Goal: Communication & Community: Answer question/provide support

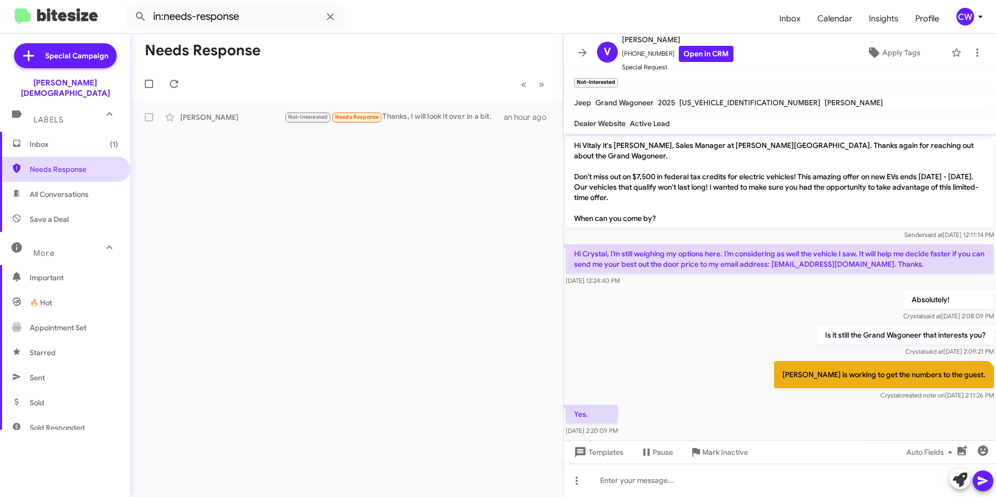
scroll to position [105, 0]
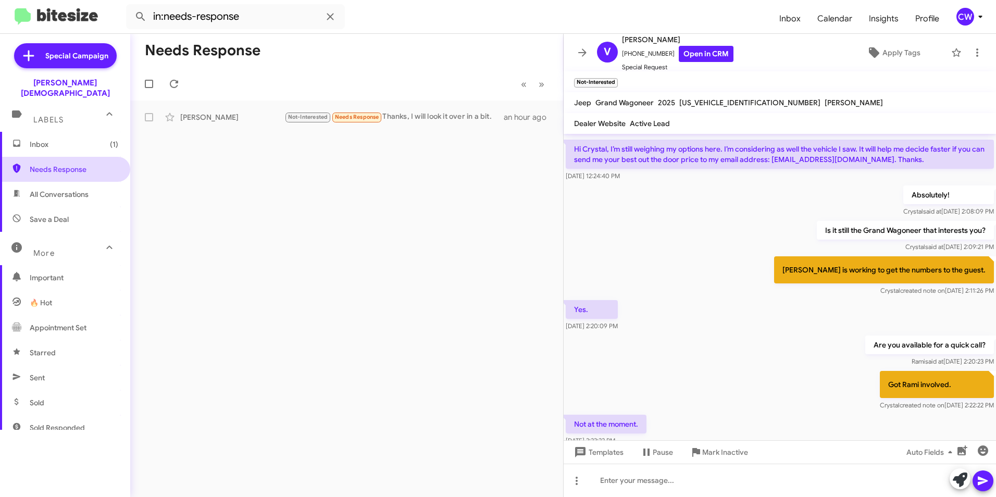
click at [75, 164] on span "Needs Response" at bounding box center [74, 169] width 89 height 10
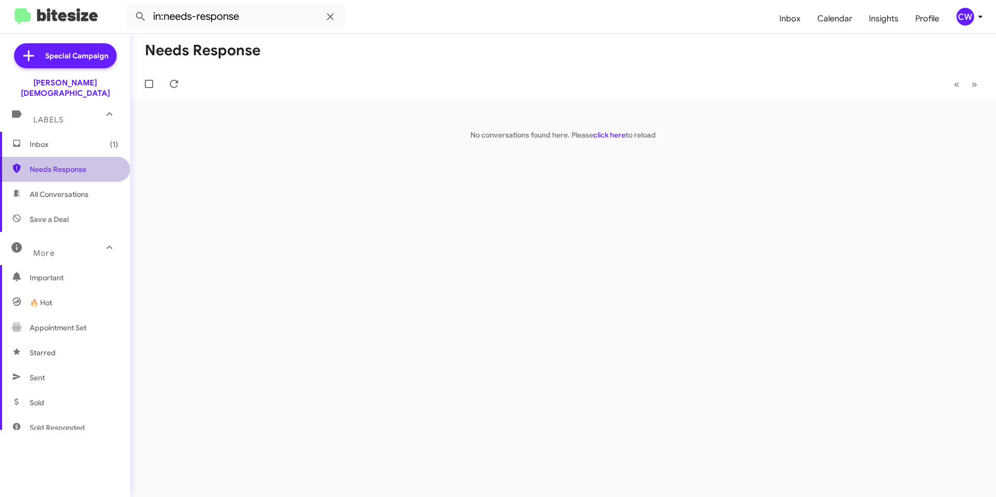
click at [75, 164] on span "Needs Response" at bounding box center [74, 169] width 89 height 10
click at [47, 139] on span "Inbox (1)" at bounding box center [74, 144] width 89 height 10
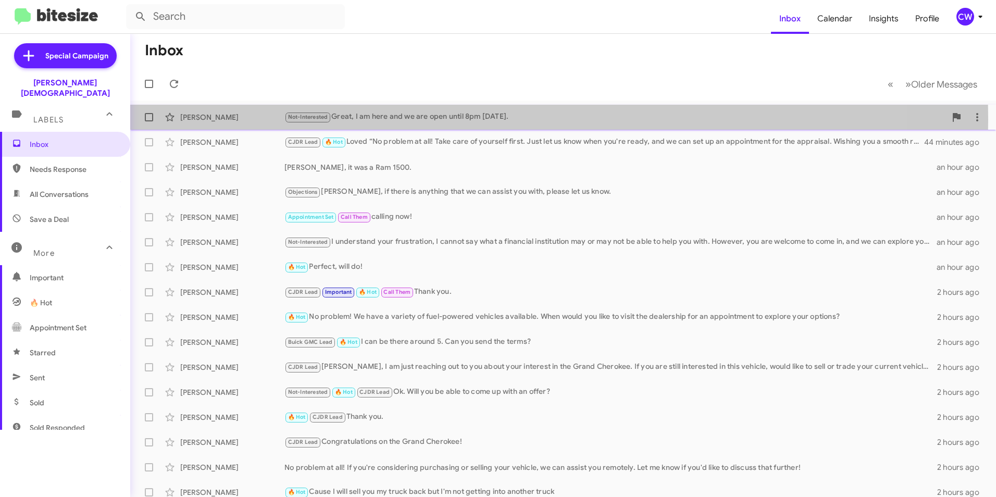
click at [418, 119] on div "Not-Interested Great, I am here and we are open until 8pm [DATE]." at bounding box center [616, 117] width 662 height 12
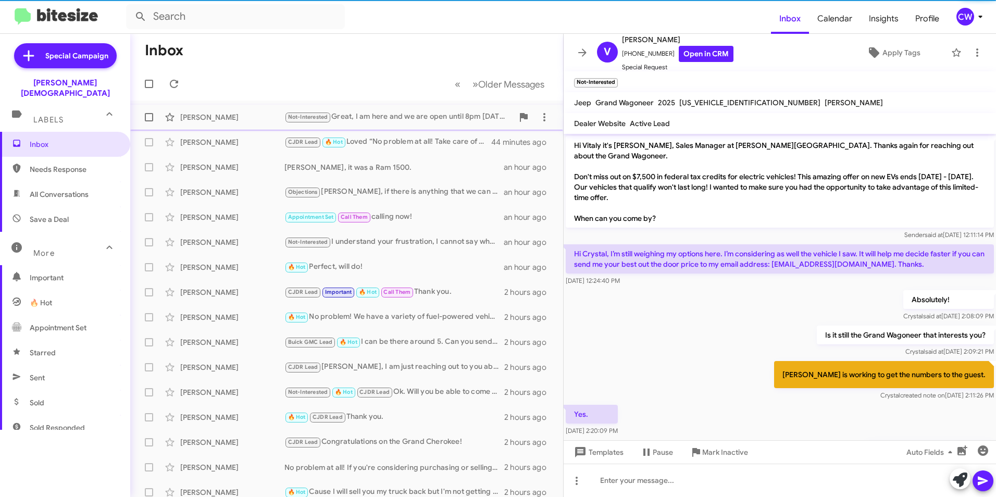
scroll to position [365, 0]
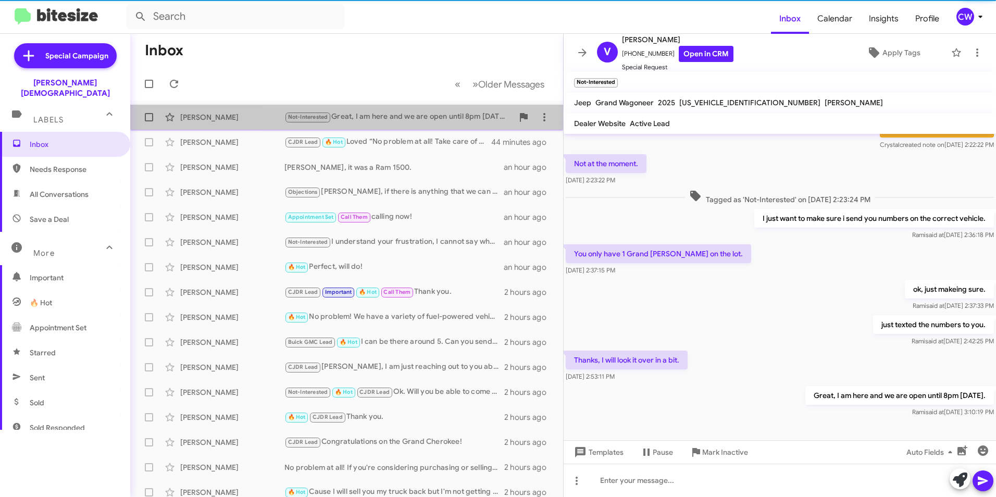
click at [418, 119] on div "Not-Interested Great, I am here and we are open until 8pm [DATE]." at bounding box center [399, 117] width 229 height 12
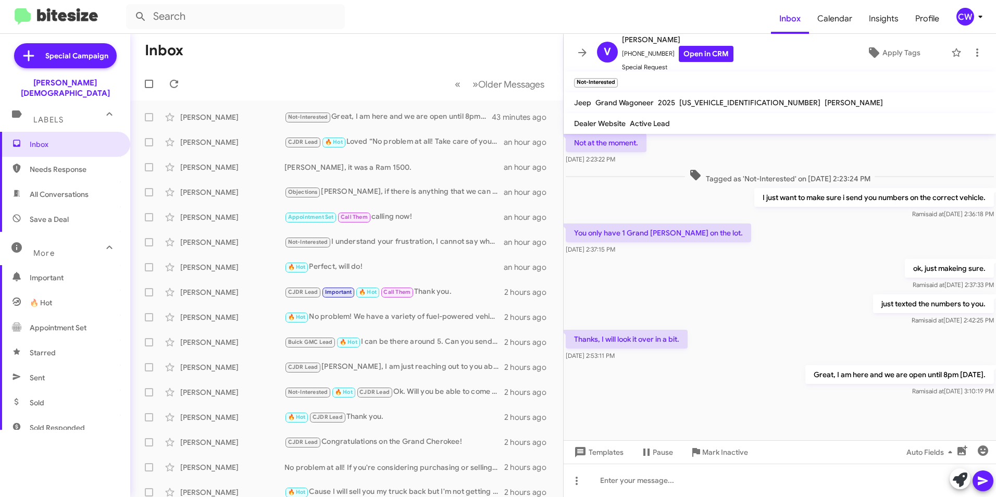
scroll to position [334, 0]
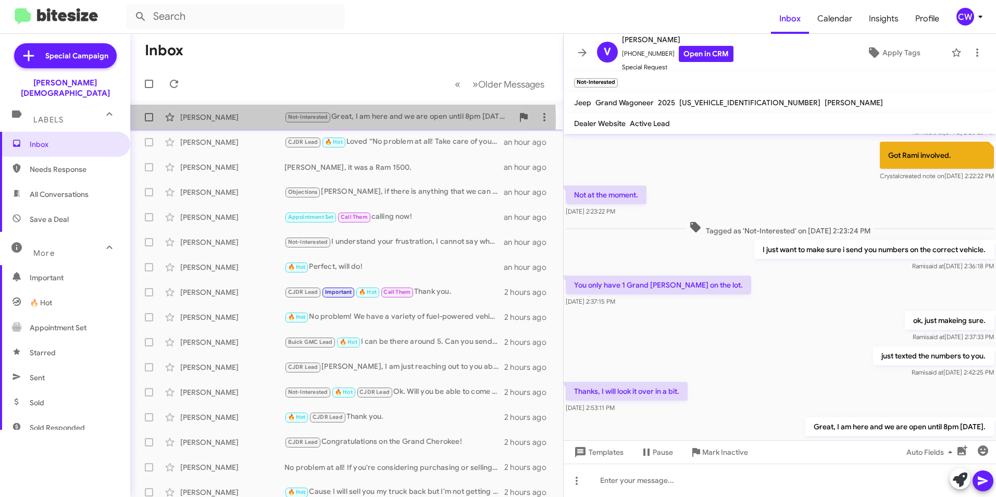
click at [209, 120] on div "[PERSON_NAME]" at bounding box center [232, 117] width 104 height 10
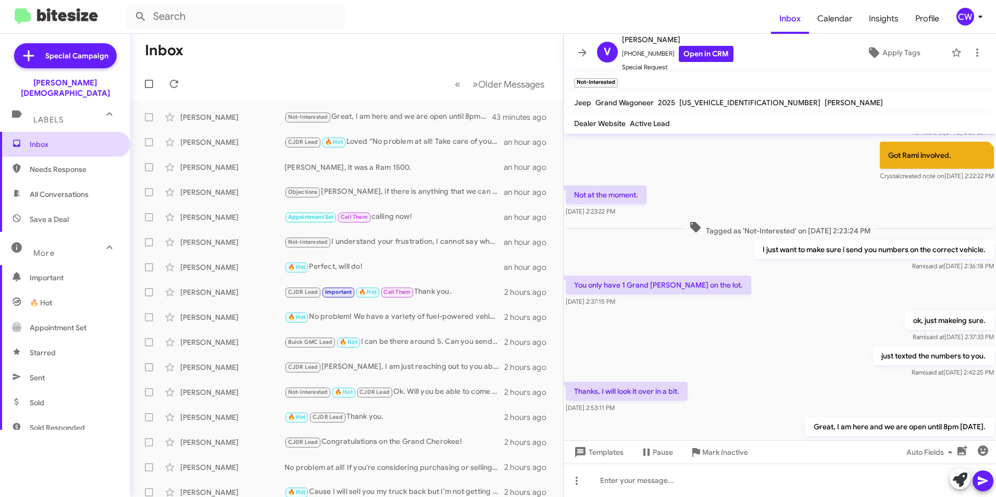
click at [40, 139] on span "Inbox" at bounding box center [74, 144] width 89 height 10
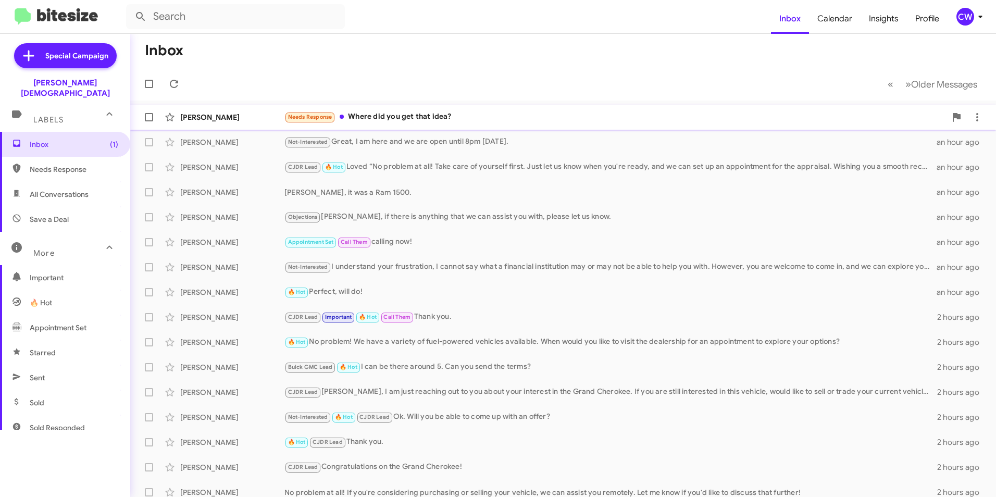
click at [396, 117] on div "Needs Response Where did you get that idea?" at bounding box center [616, 117] width 662 height 12
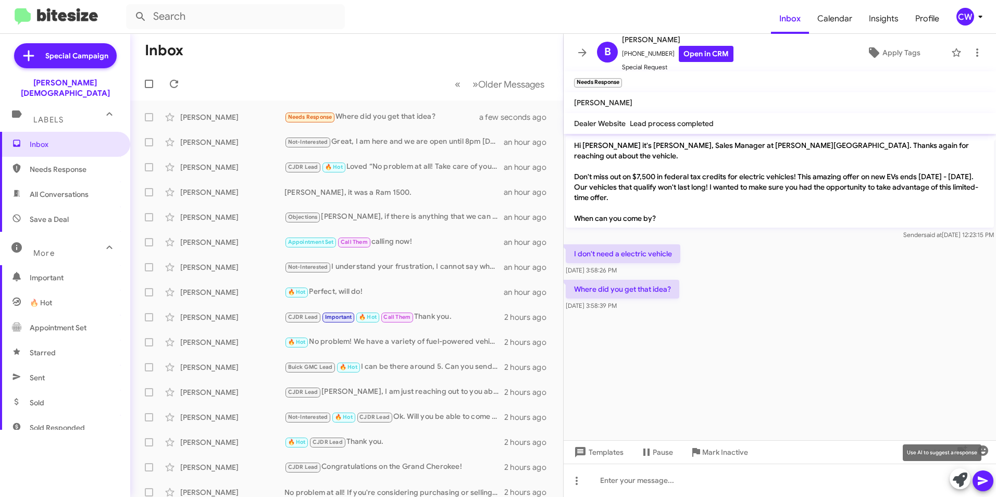
click at [960, 481] on icon at bounding box center [960, 480] width 15 height 15
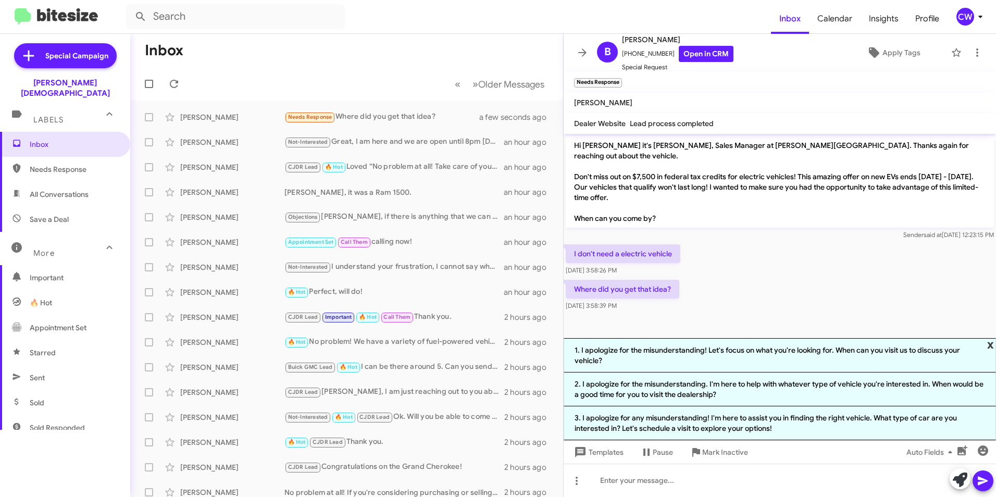
click at [993, 341] on span "x" at bounding box center [990, 344] width 7 height 13
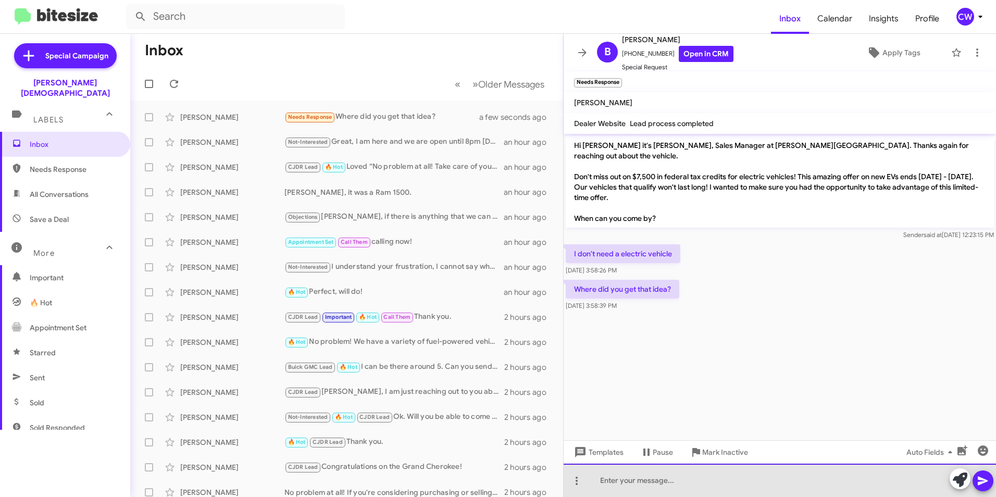
click at [761, 492] on div at bounding box center [780, 480] width 433 height 33
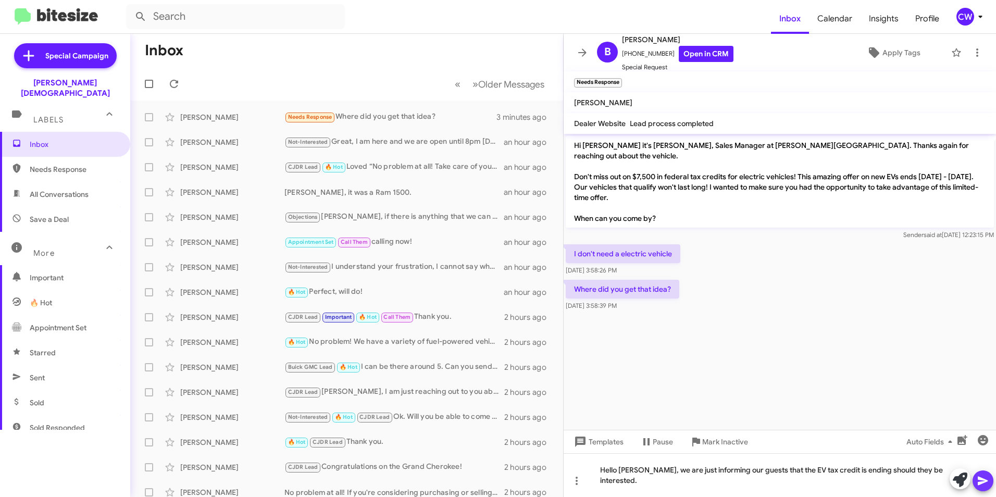
click at [990, 477] on button at bounding box center [983, 481] width 21 height 21
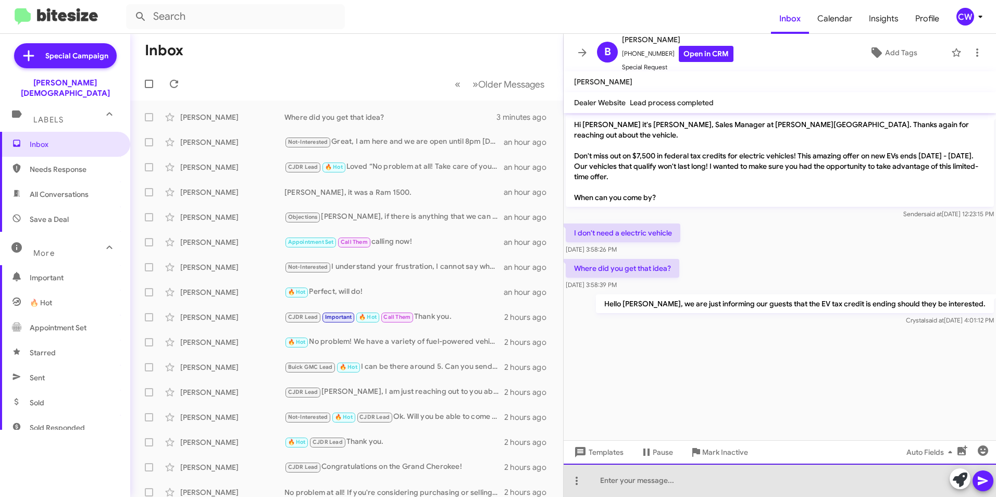
click at [660, 484] on div at bounding box center [780, 480] width 433 height 33
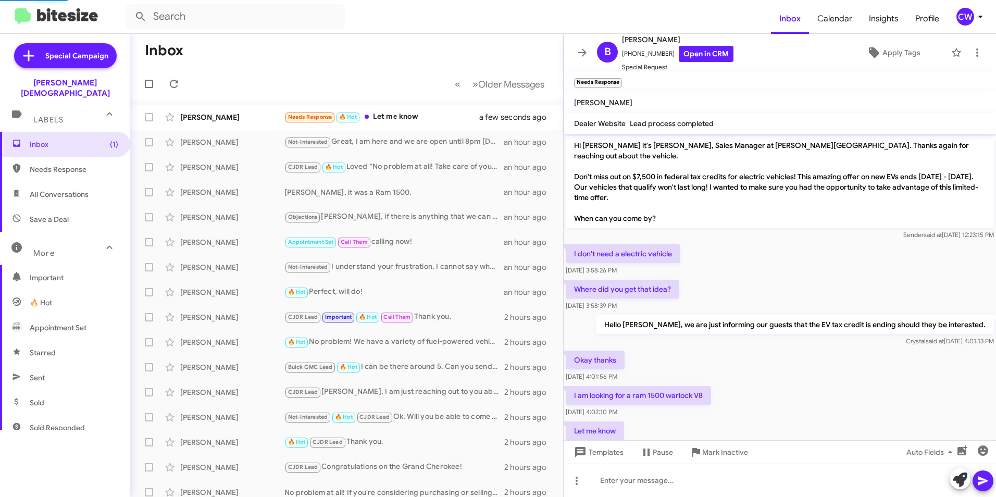
scroll to position [22, 0]
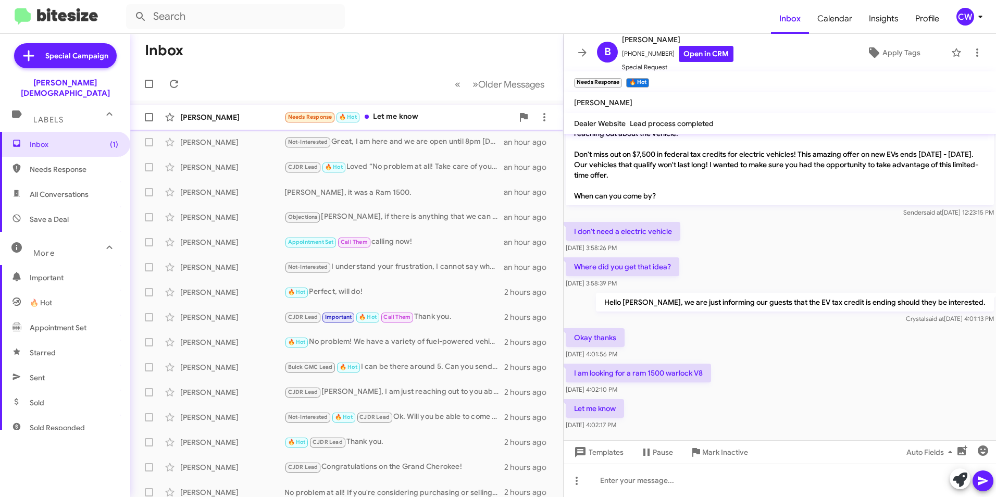
click at [408, 117] on div "Needs Response 🔥 Hot Let me know" at bounding box center [399, 117] width 229 height 12
click at [620, 485] on div at bounding box center [780, 480] width 433 height 33
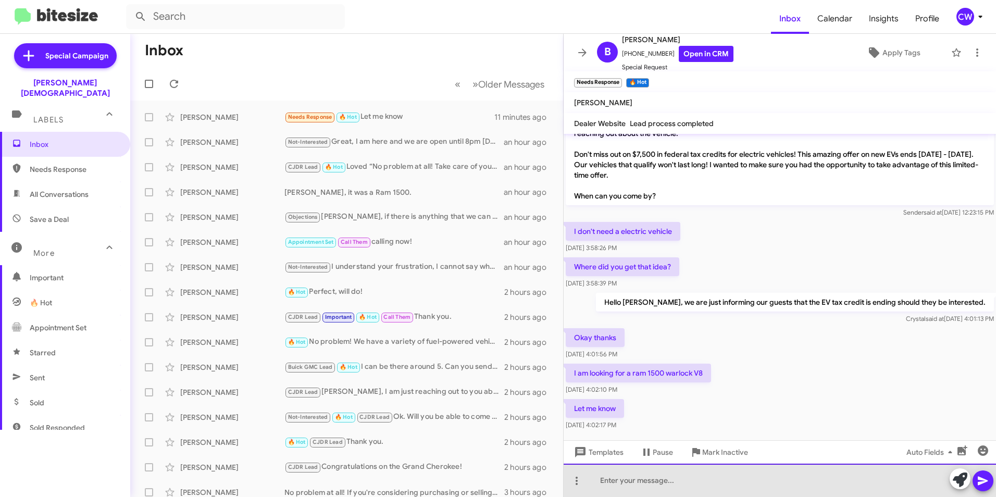
click at [626, 487] on div at bounding box center [780, 480] width 433 height 33
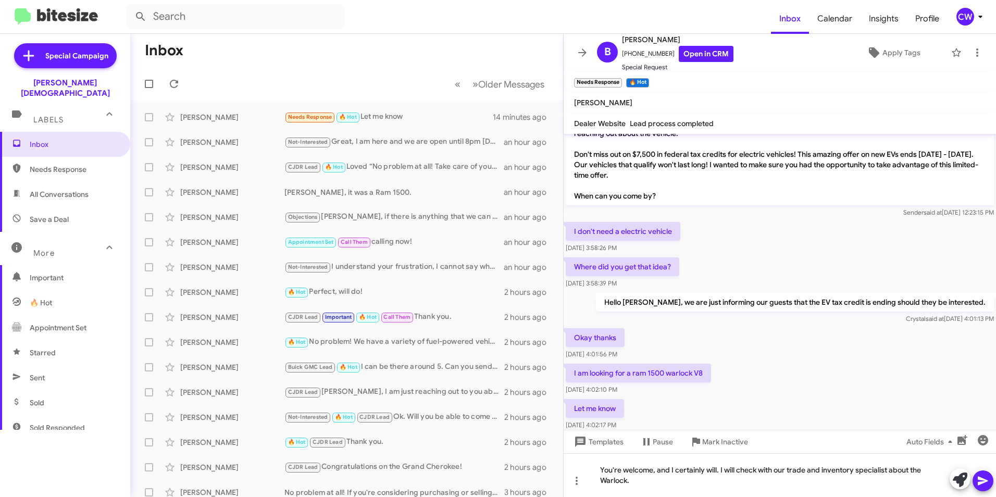
click at [980, 482] on icon at bounding box center [983, 481] width 10 height 9
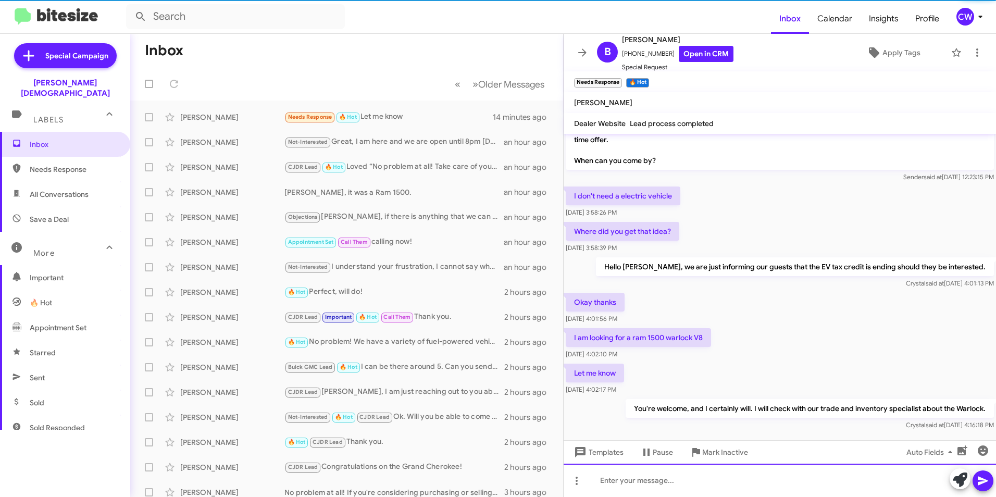
scroll to position [60, 0]
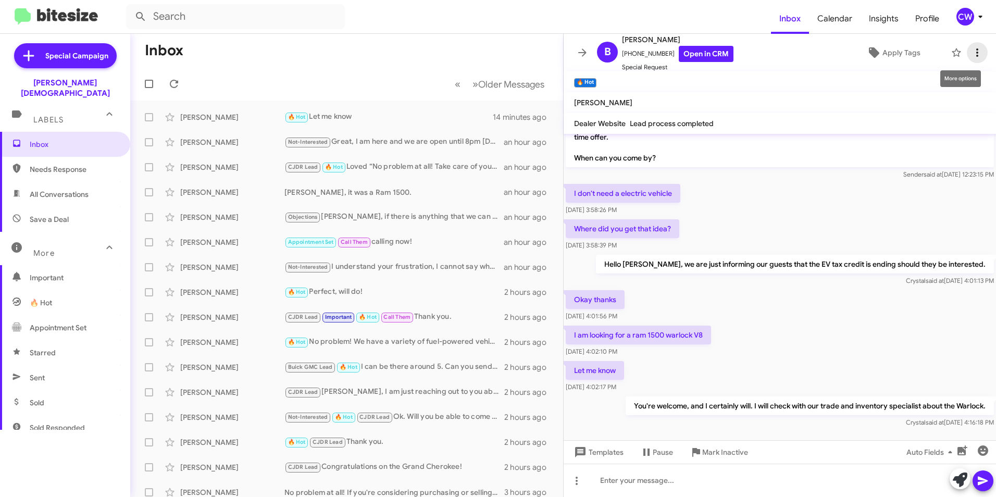
click at [971, 51] on icon at bounding box center [977, 52] width 13 height 13
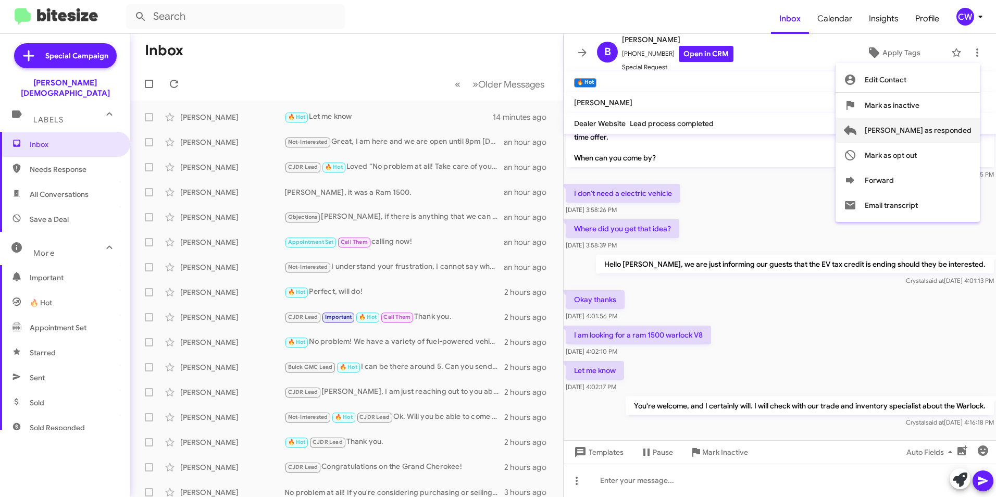
click at [961, 130] on span "[PERSON_NAME] as responded" at bounding box center [918, 130] width 107 height 25
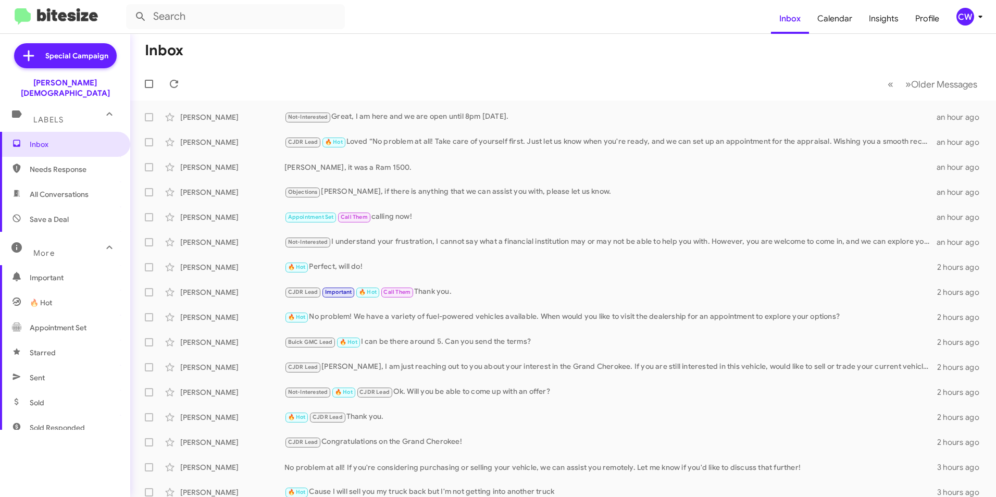
click at [315, 58] on mat-toolbar-row "Inbox" at bounding box center [563, 50] width 866 height 33
click at [42, 139] on span "Inbox" at bounding box center [74, 144] width 89 height 10
click at [71, 189] on span "All Conversations" at bounding box center [59, 194] width 59 height 10
type input "in:all-conversations"
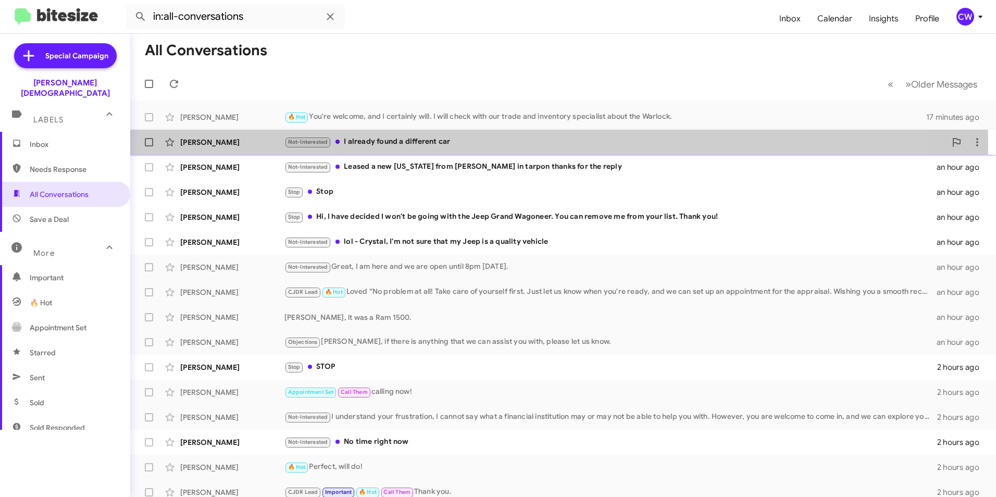
click at [430, 144] on div "Not-Interested I already found a different car" at bounding box center [616, 142] width 662 height 12
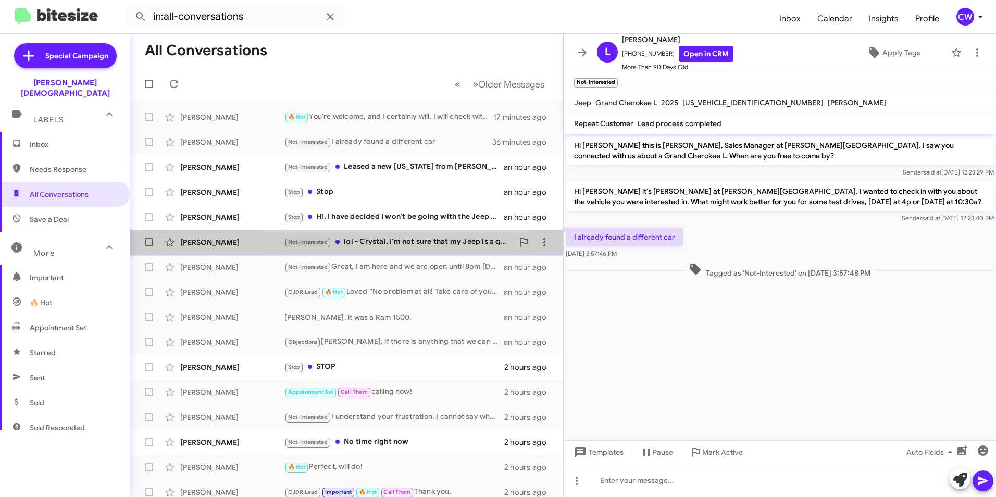
click at [403, 245] on div "Not-Interested lol - Crystal, I'm not sure that my Jeep is a quality vehicle" at bounding box center [399, 242] width 229 height 12
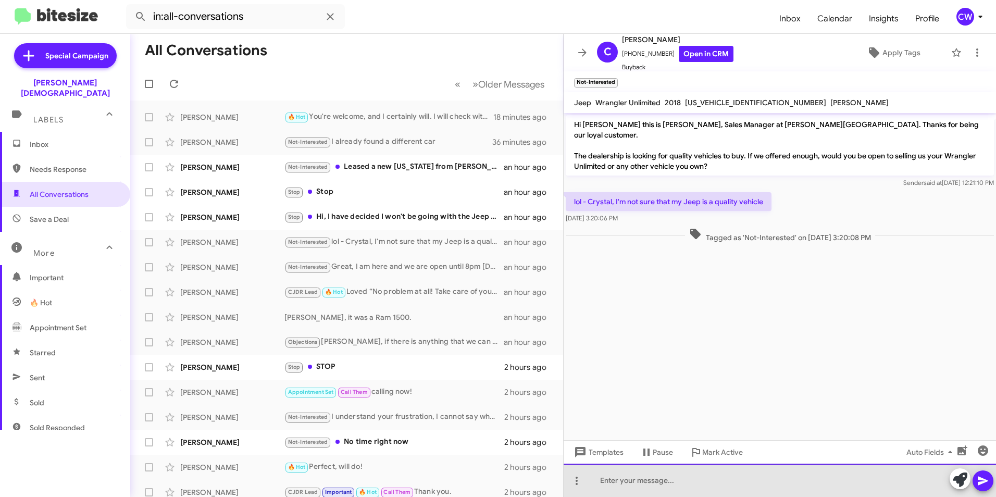
click at [625, 485] on div at bounding box center [780, 480] width 433 height 33
click at [652, 486] on div at bounding box center [780, 480] width 433 height 33
click at [886, 479] on div "Hi [PERSON_NAME], do you mean that you don't not know if your Jeep is a quality…" at bounding box center [780, 480] width 433 height 33
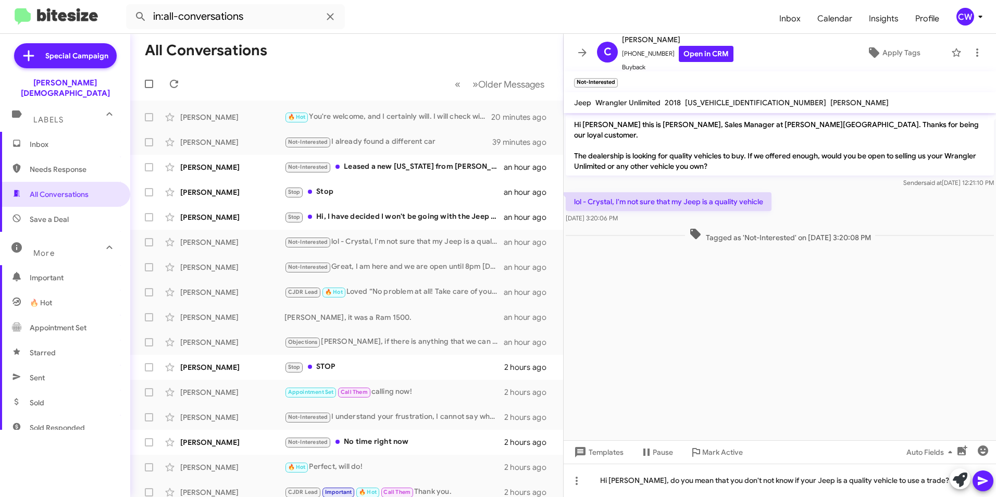
click at [982, 481] on icon at bounding box center [983, 481] width 10 height 9
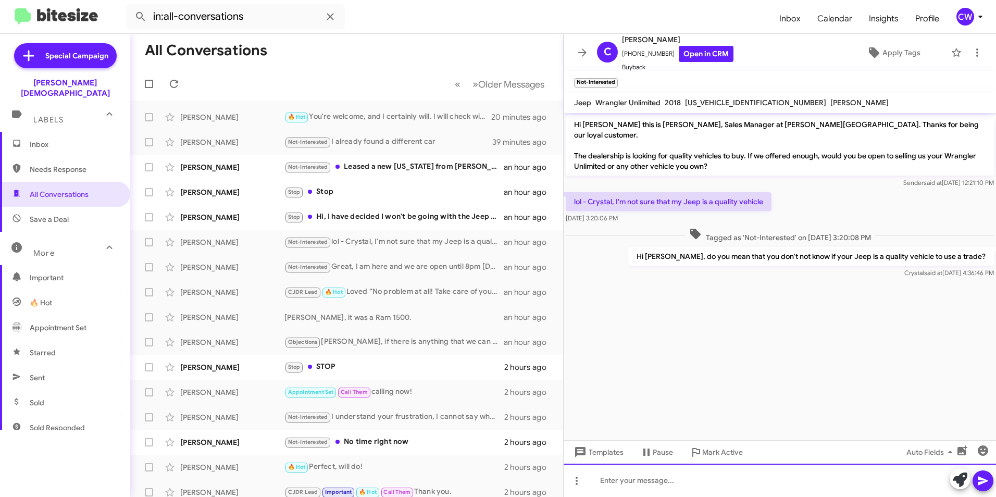
click at [782, 485] on div at bounding box center [780, 480] width 433 height 33
click at [985, 477] on icon at bounding box center [983, 481] width 13 height 13
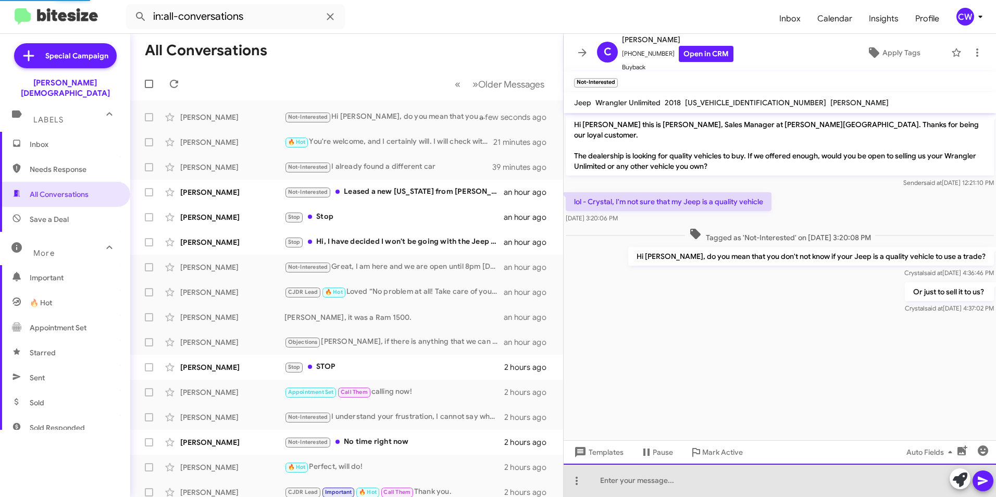
click at [752, 487] on div at bounding box center [780, 480] width 433 height 33
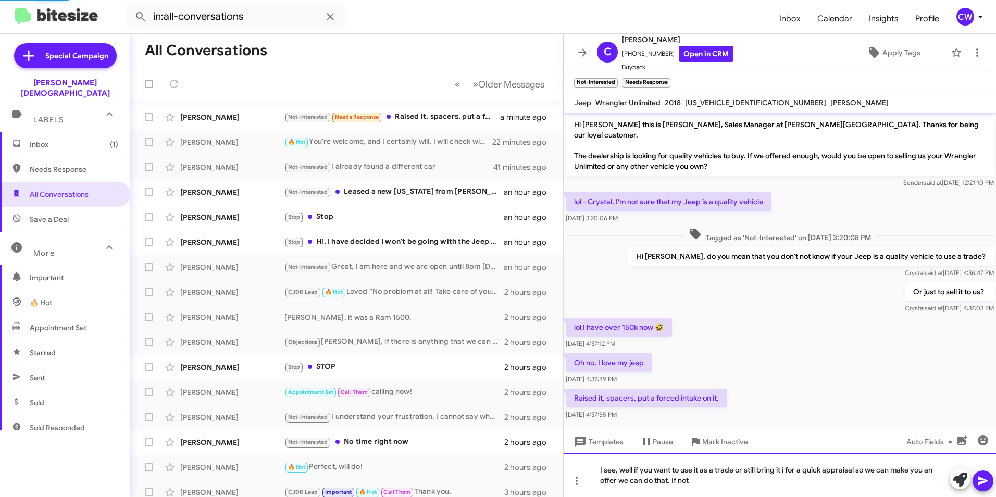
scroll to position [41, 0]
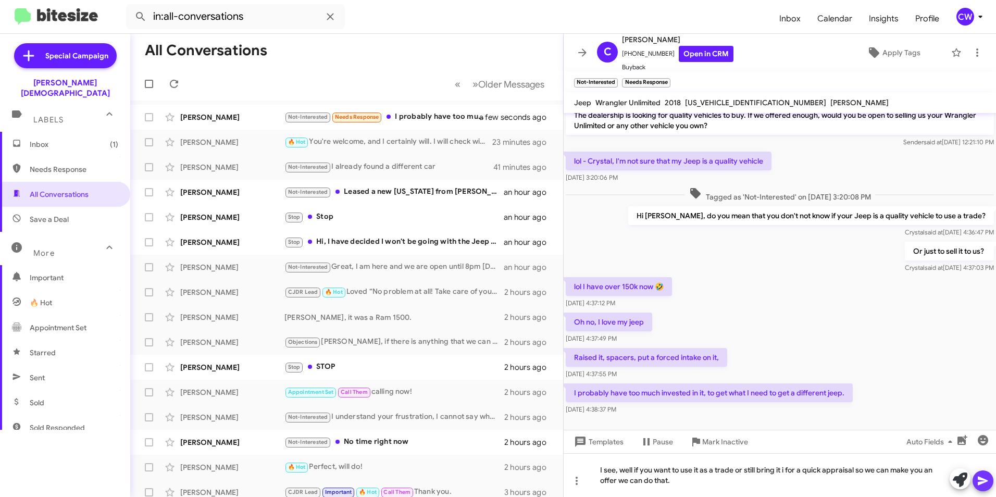
click at [981, 485] on icon at bounding box center [983, 481] width 13 height 13
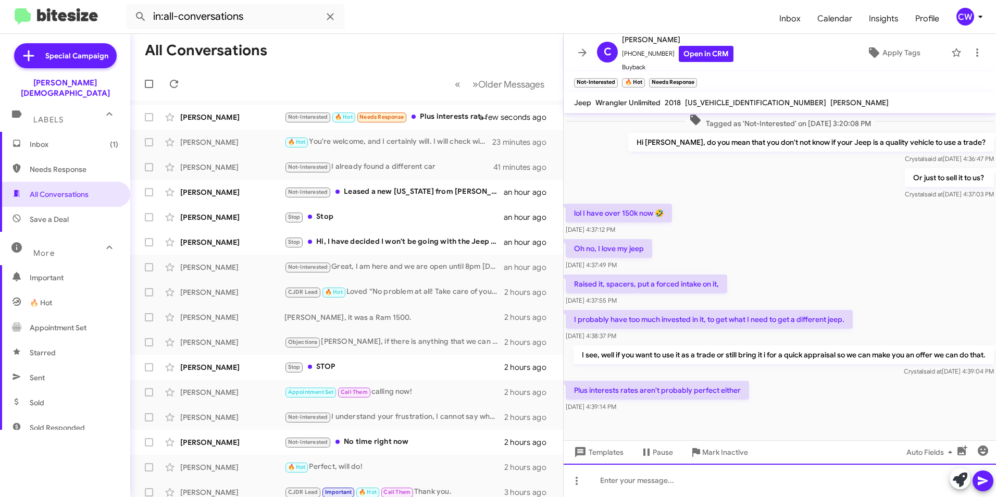
scroll to position [117, 0]
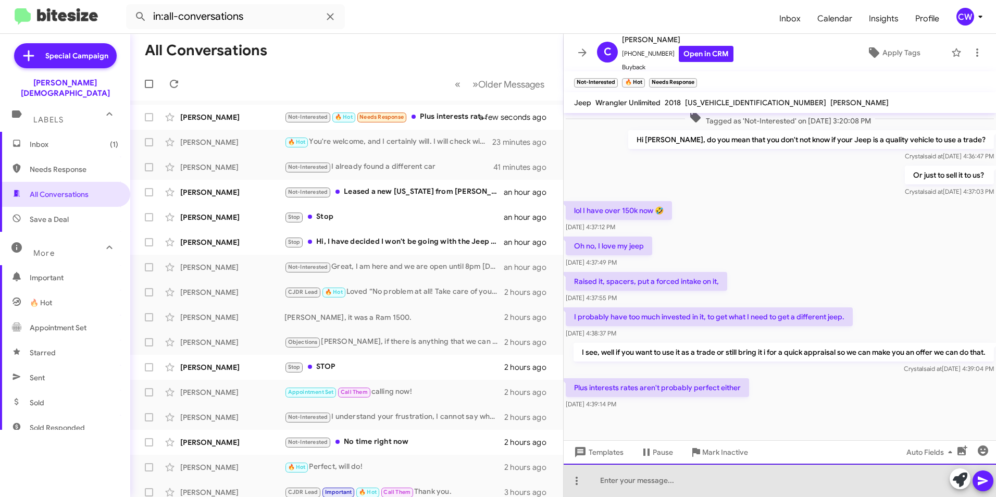
click at [621, 483] on div at bounding box center [780, 480] width 433 height 33
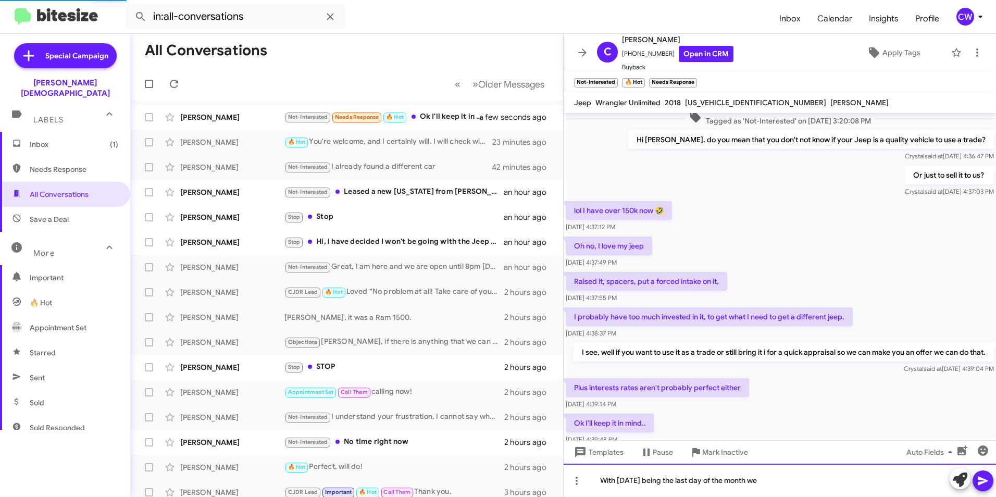
scroll to position [0, 0]
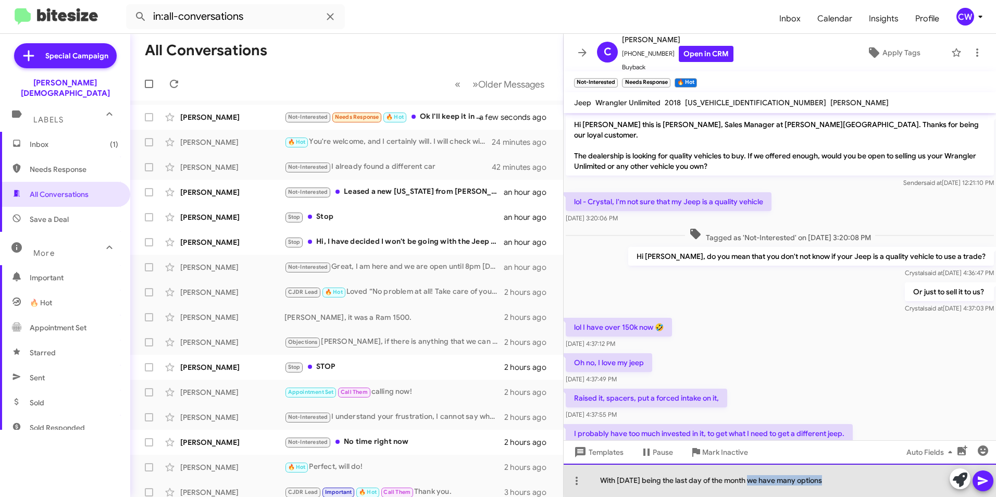
drag, startPoint x: 781, startPoint y: 487, endPoint x: 749, endPoint y: 483, distance: 32.1
click at [749, 483] on div "With [DATE] being the last day of the month we have many options" at bounding box center [780, 480] width 433 height 33
click at [828, 480] on div "With [DATE] being the last day of the month, we have many options" at bounding box center [780, 480] width 433 height 33
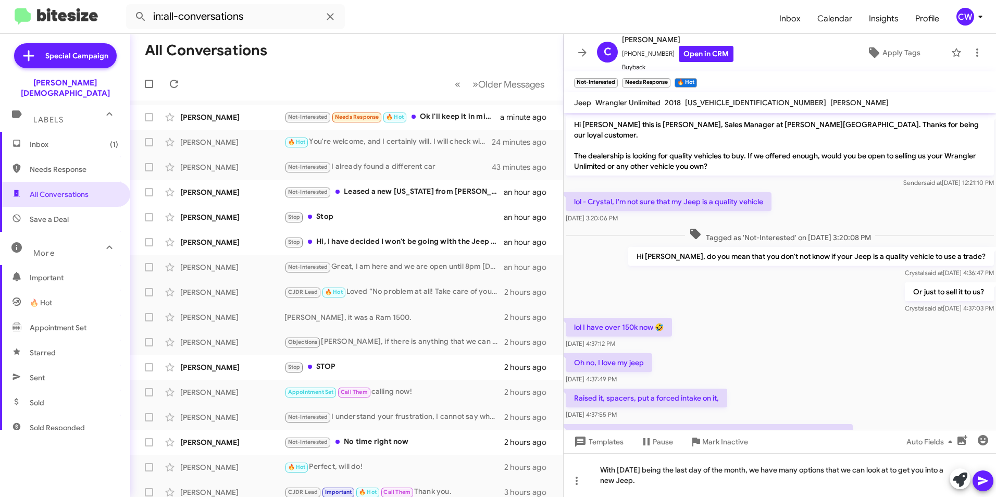
click at [980, 480] on icon at bounding box center [983, 481] width 10 height 9
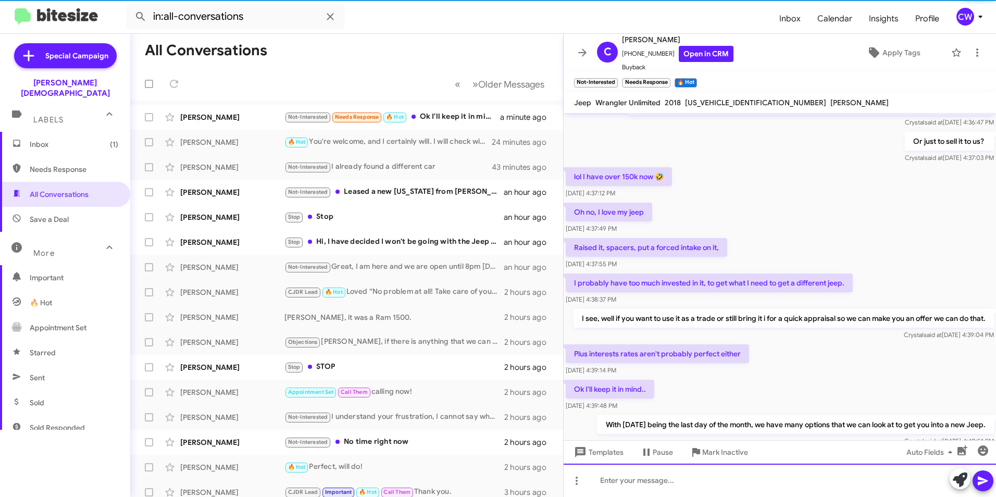
scroll to position [193, 0]
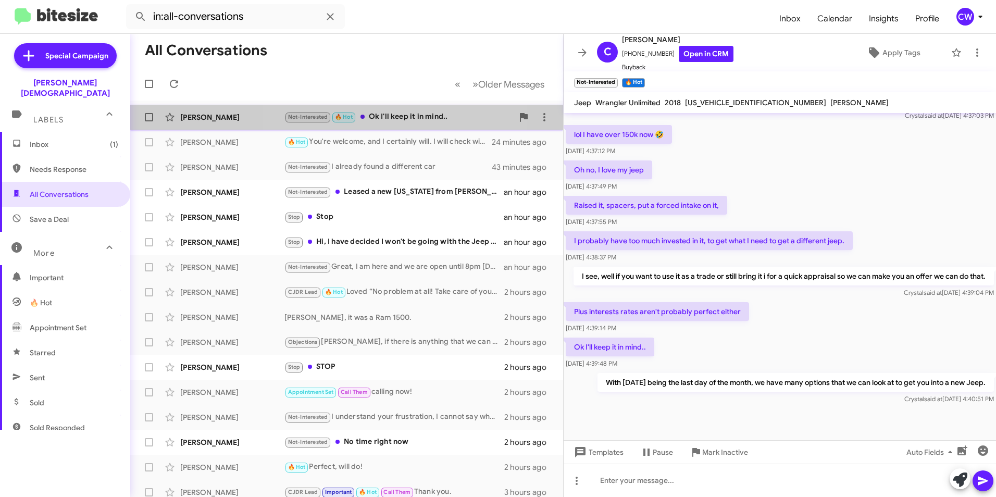
click at [394, 116] on div "Not-Interested 🔥 Hot Ok I'll keep it in mind.." at bounding box center [399, 117] width 229 height 12
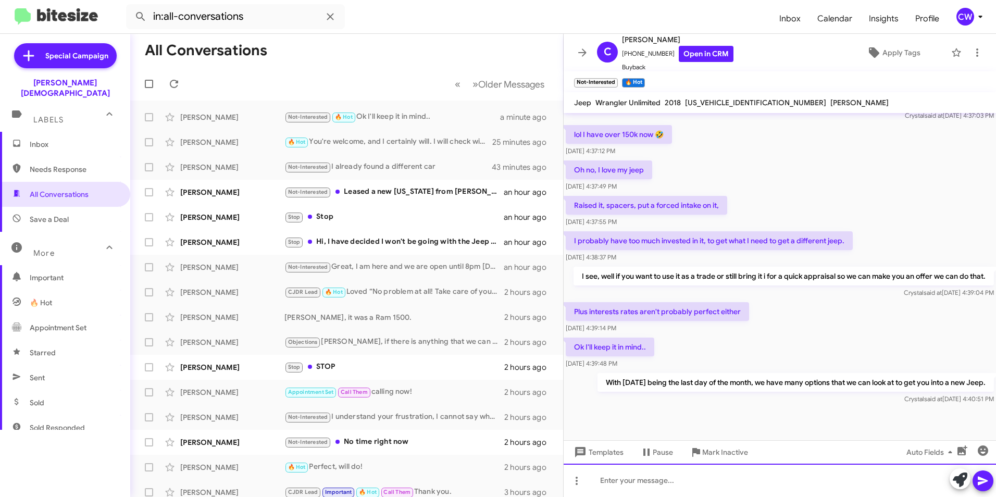
click at [618, 485] on div at bounding box center [780, 480] width 433 height 33
click at [643, 487] on div "I understand, keep us in mind when you are ready to get into a different Jeep." at bounding box center [780, 480] width 433 height 33
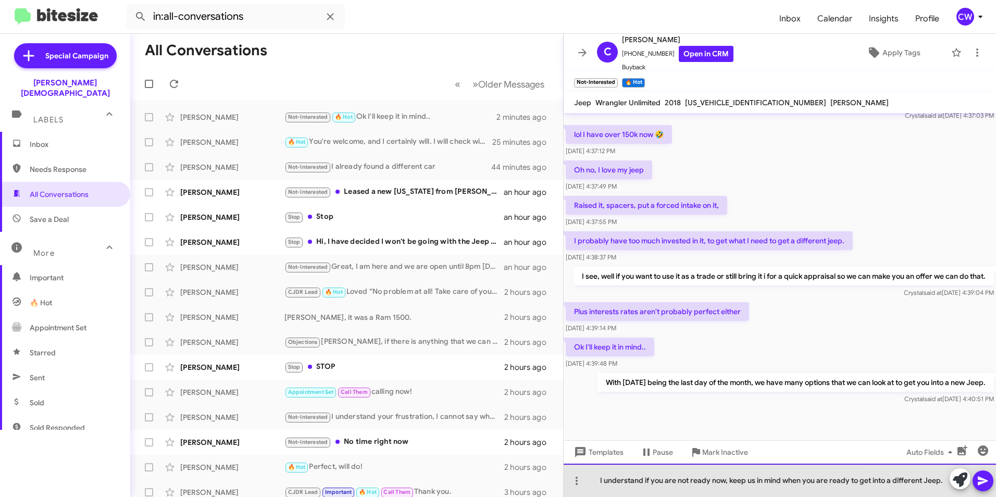
click at [732, 483] on div "I understand if you are not ready now, keep us in mind when you are ready to ge…" at bounding box center [780, 480] width 433 height 33
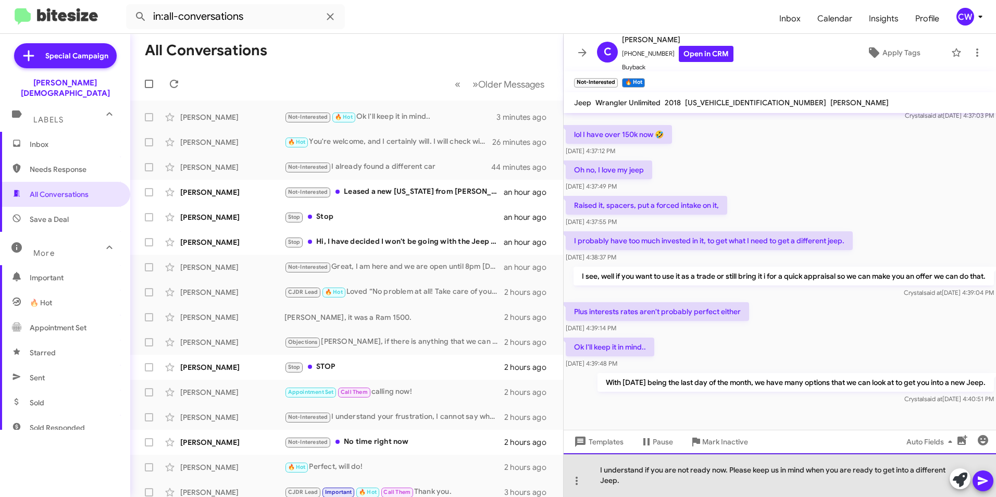
click at [654, 486] on div "I understand if you are not ready now. Please keep us in mind when you are read…" at bounding box center [780, 475] width 433 height 44
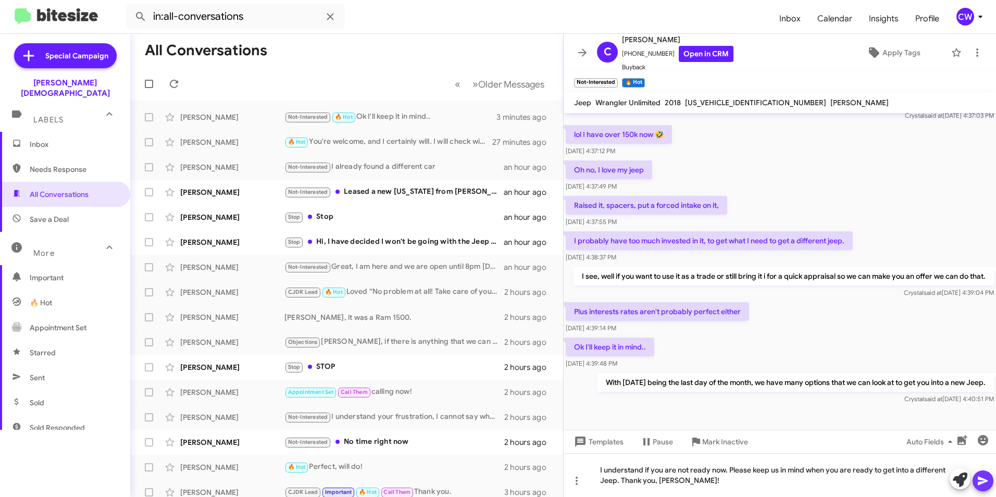
click at [985, 483] on icon at bounding box center [983, 481] width 13 height 13
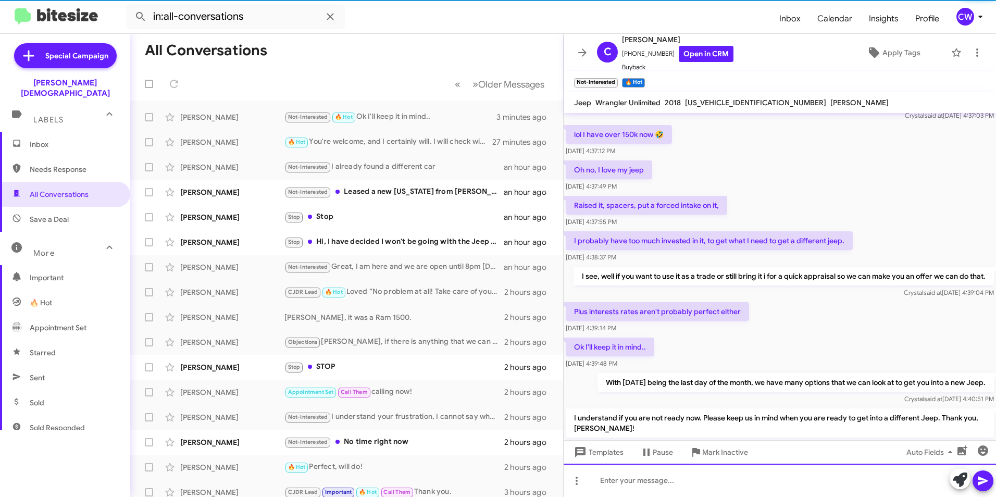
scroll to position [0, 0]
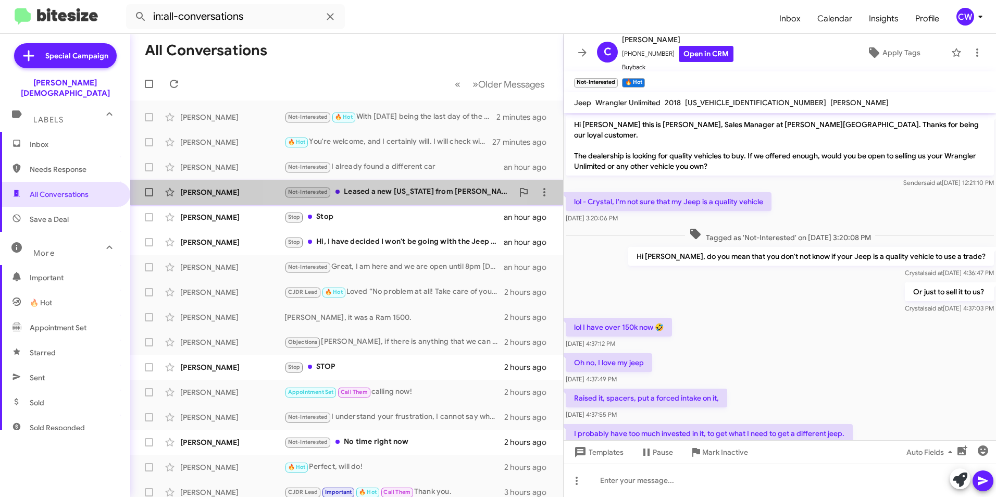
click at [391, 193] on div "Not-Interested Leased a new [US_STATE] from [PERSON_NAME] in tarpon thanks for …" at bounding box center [399, 192] width 229 height 12
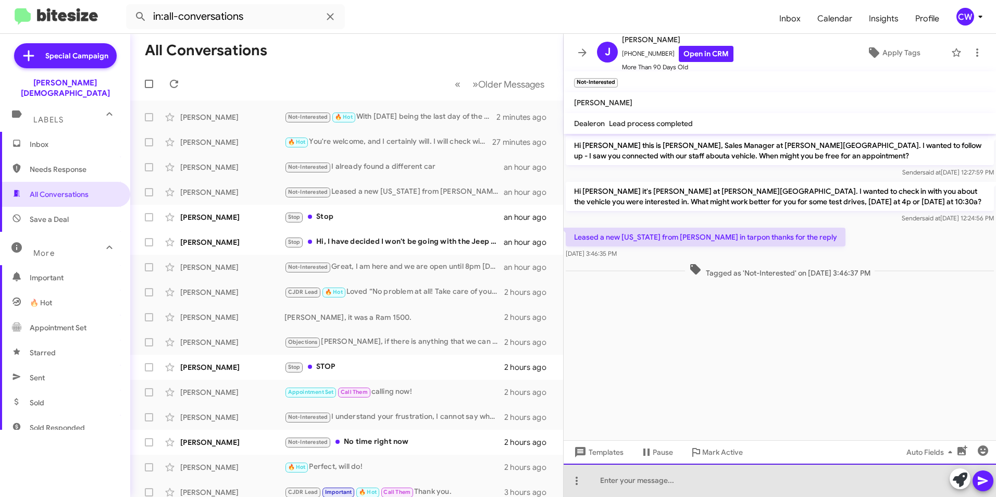
click at [671, 485] on div at bounding box center [780, 480] width 433 height 33
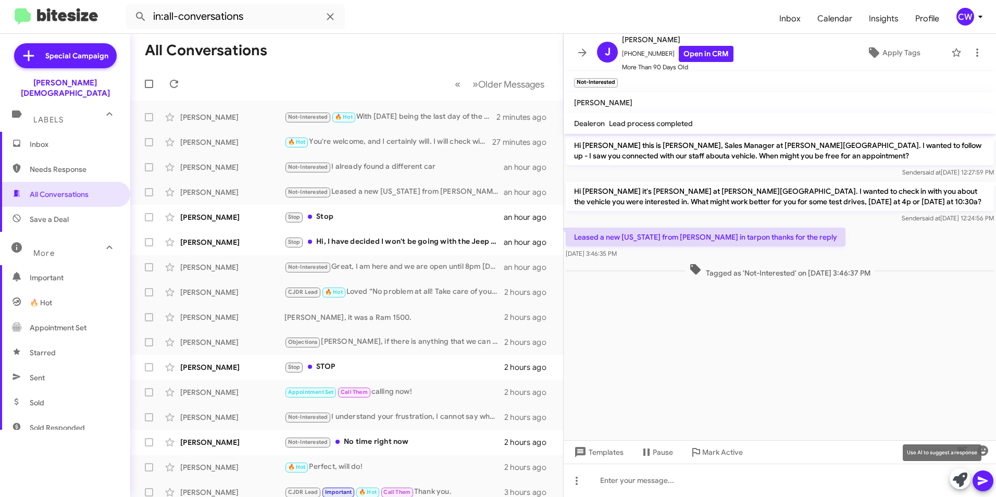
click at [957, 483] on icon at bounding box center [960, 480] width 15 height 15
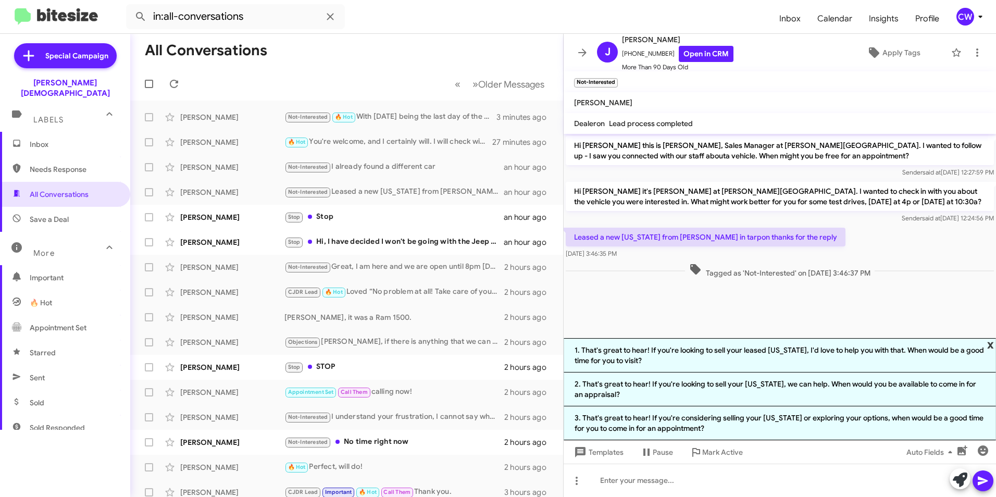
click at [989, 344] on span "x" at bounding box center [990, 344] width 7 height 13
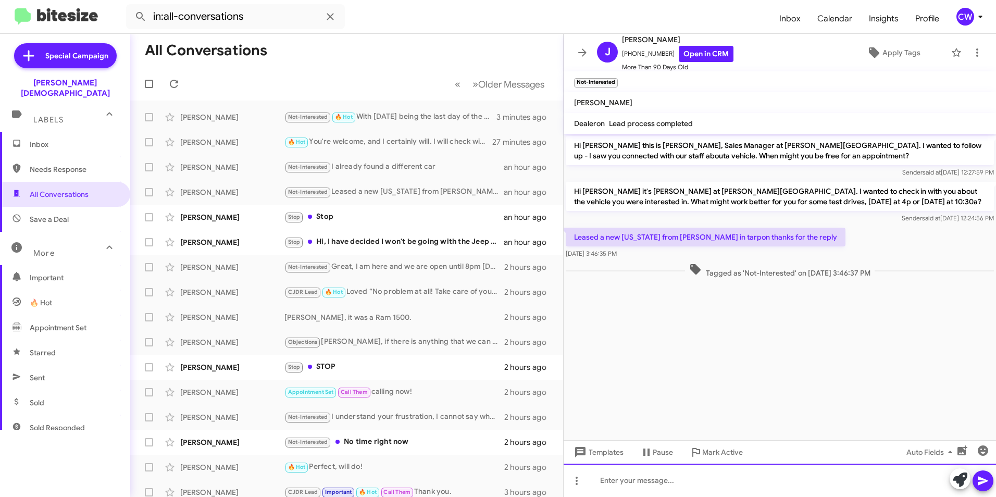
click at [639, 480] on div at bounding box center [780, 480] width 433 height 33
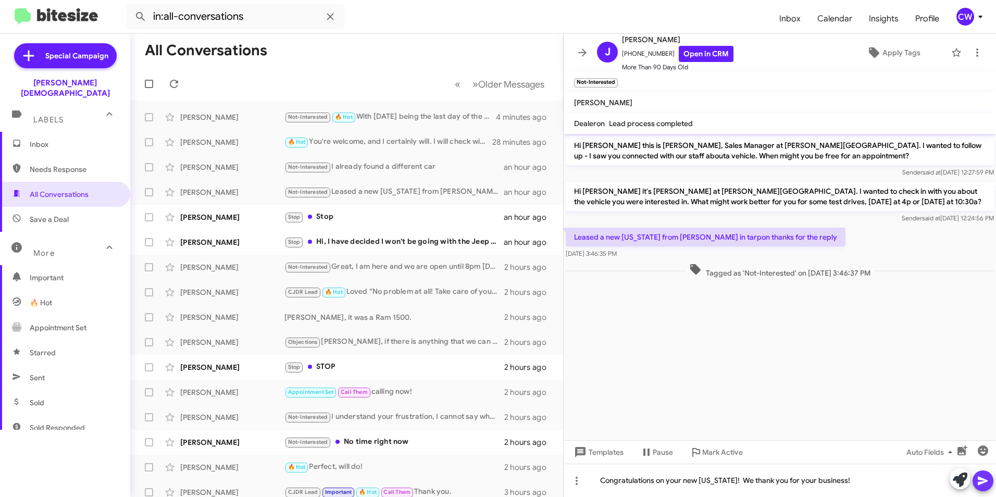
click at [980, 484] on icon at bounding box center [983, 481] width 10 height 9
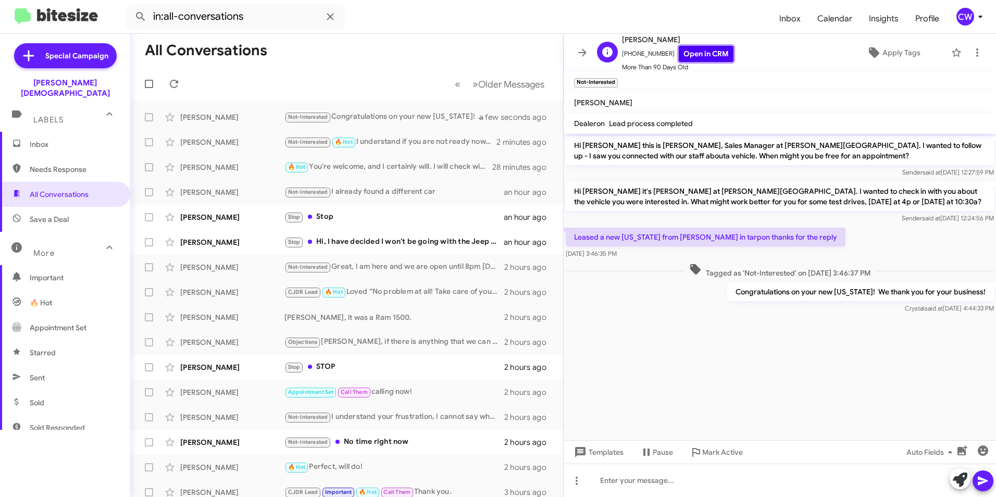
click at [701, 54] on link "Open in CRM" at bounding box center [706, 54] width 55 height 16
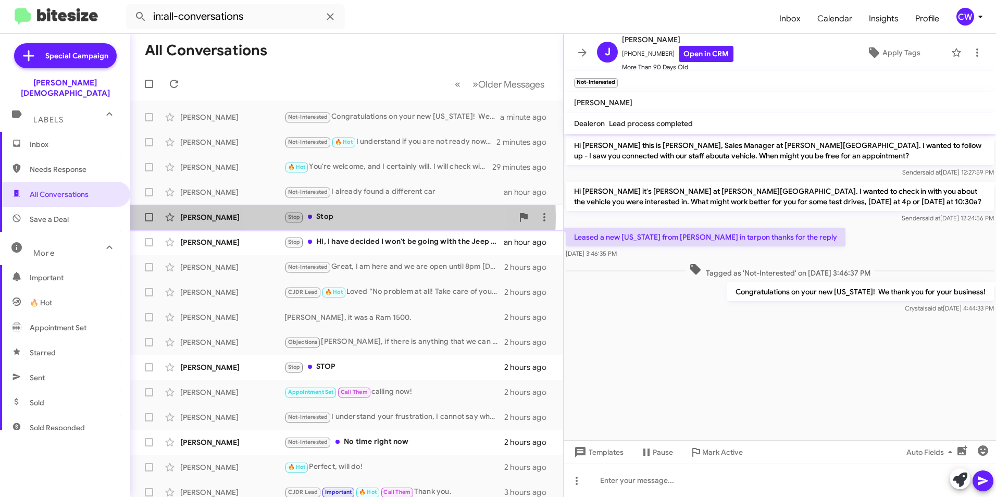
click at [332, 217] on div "Stop Stop" at bounding box center [399, 217] width 229 height 12
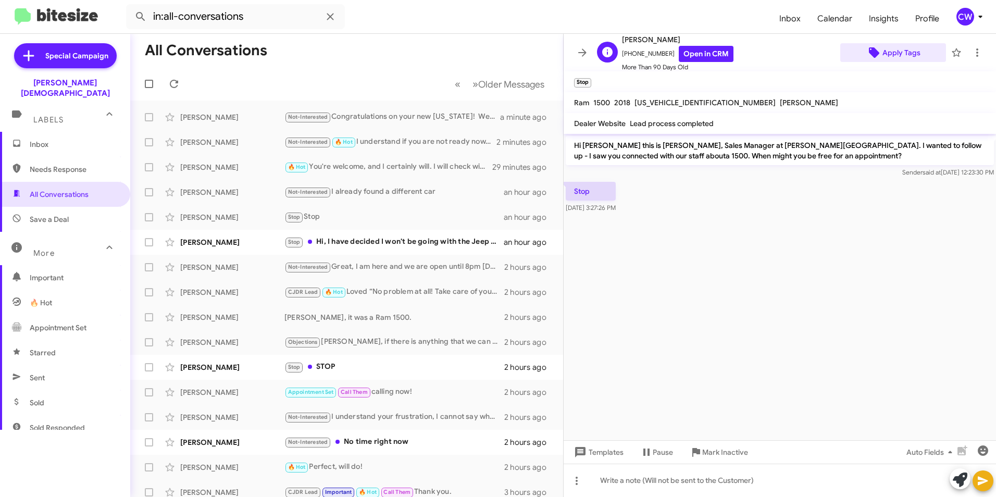
click at [903, 55] on span "Apply Tags" at bounding box center [902, 52] width 38 height 19
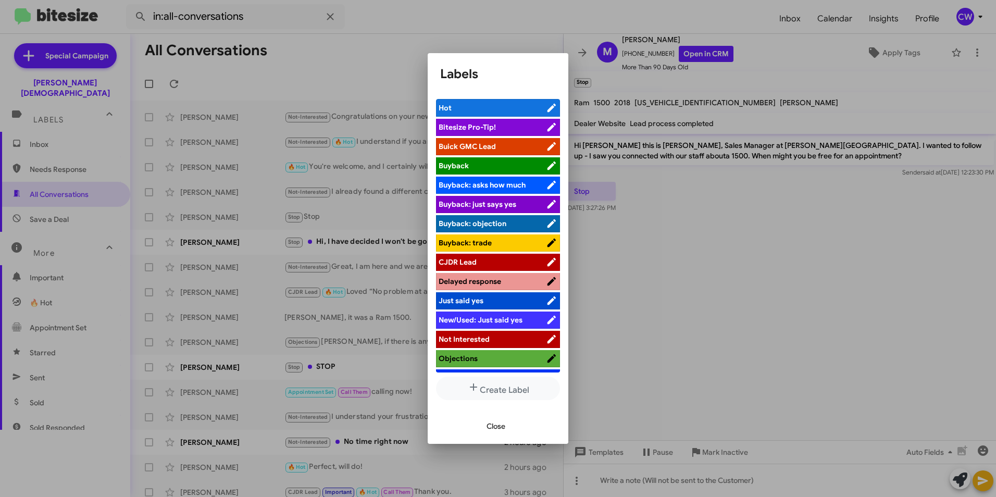
click at [485, 339] on span "Not Interested" at bounding box center [464, 339] width 51 height 9
click at [496, 432] on span "Close" at bounding box center [496, 426] width 19 height 19
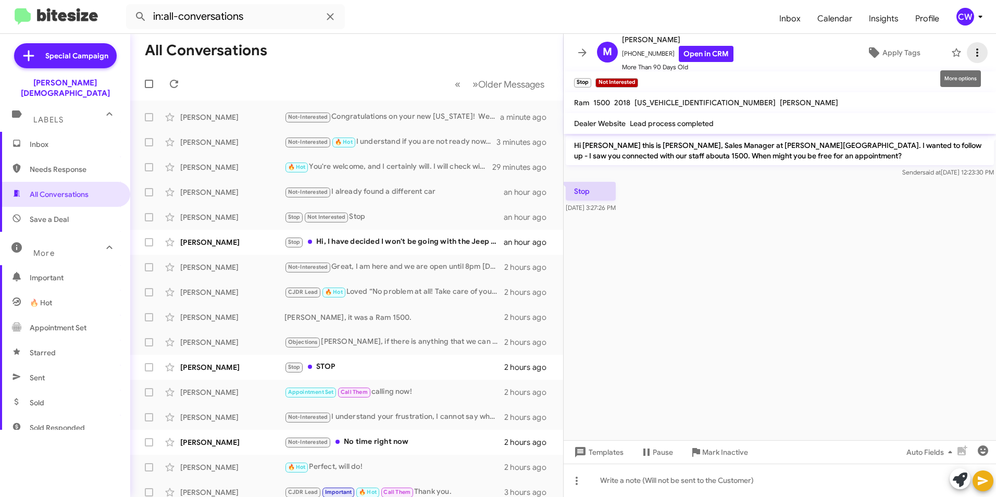
click at [971, 50] on icon at bounding box center [977, 52] width 13 height 13
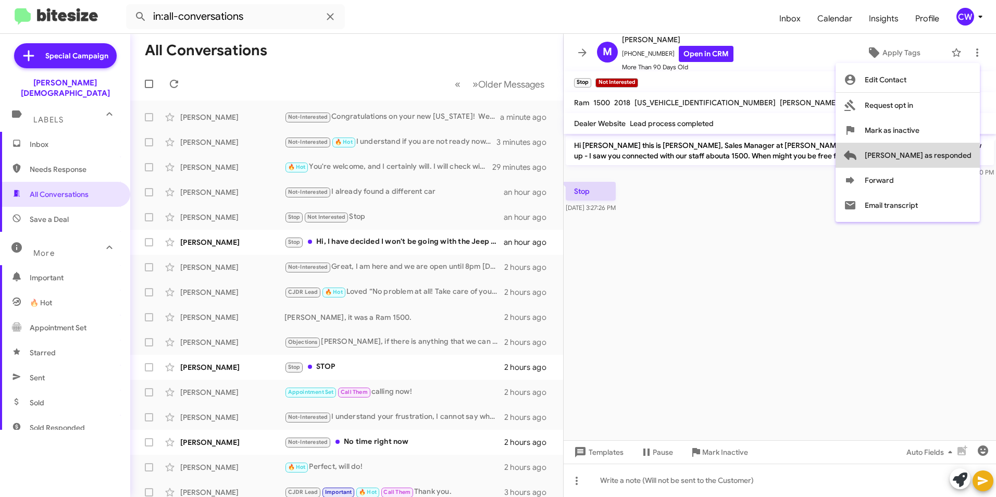
click at [952, 152] on span "[PERSON_NAME] as responded" at bounding box center [918, 155] width 107 height 25
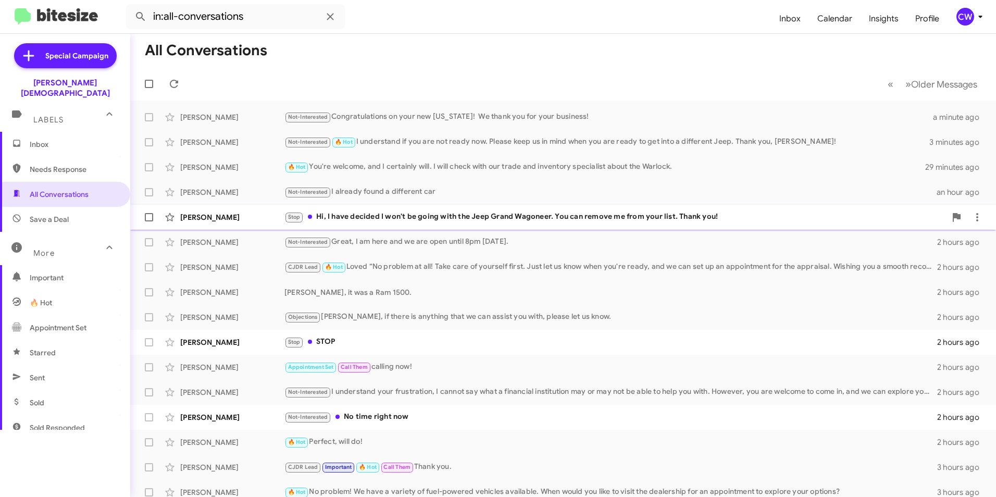
click at [468, 217] on div "Stop Hi, I have decided I won't be going with the Jeep Grand Wagoneer. You can …" at bounding box center [616, 217] width 662 height 12
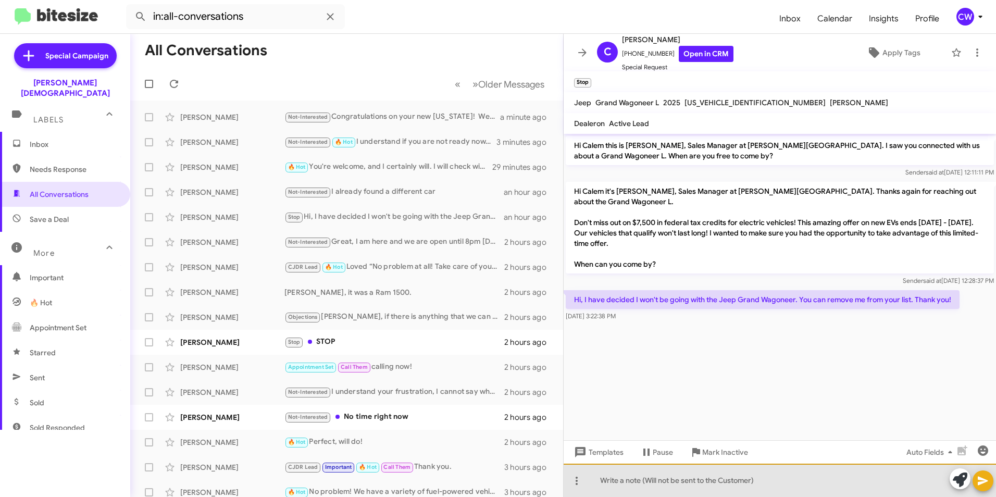
click at [635, 480] on div at bounding box center [780, 480] width 433 height 33
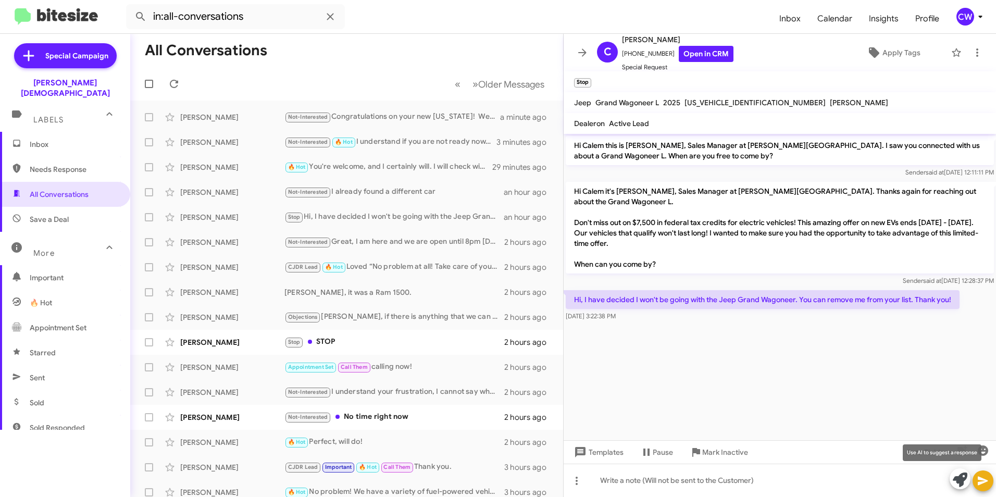
click at [958, 480] on icon at bounding box center [960, 480] width 15 height 15
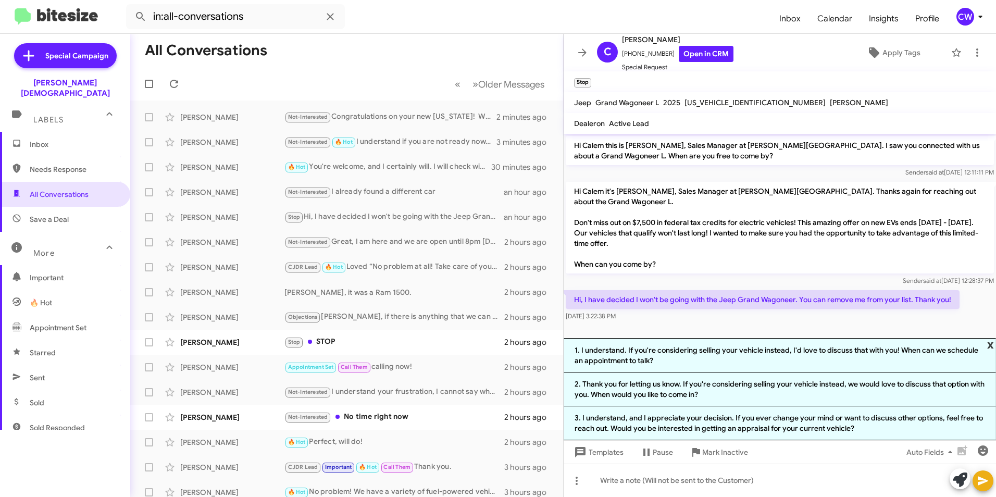
click at [990, 344] on span "x" at bounding box center [990, 344] width 7 height 13
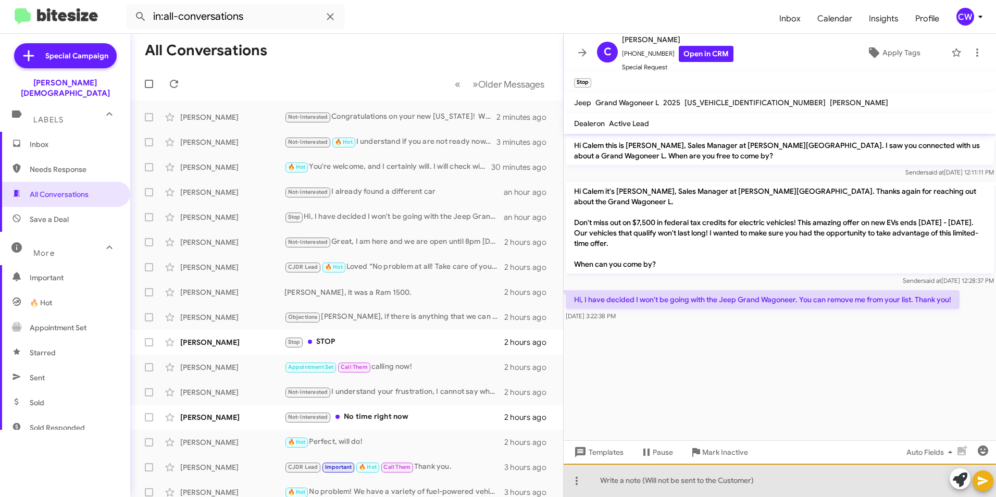
click at [727, 485] on div at bounding box center [780, 480] width 433 height 33
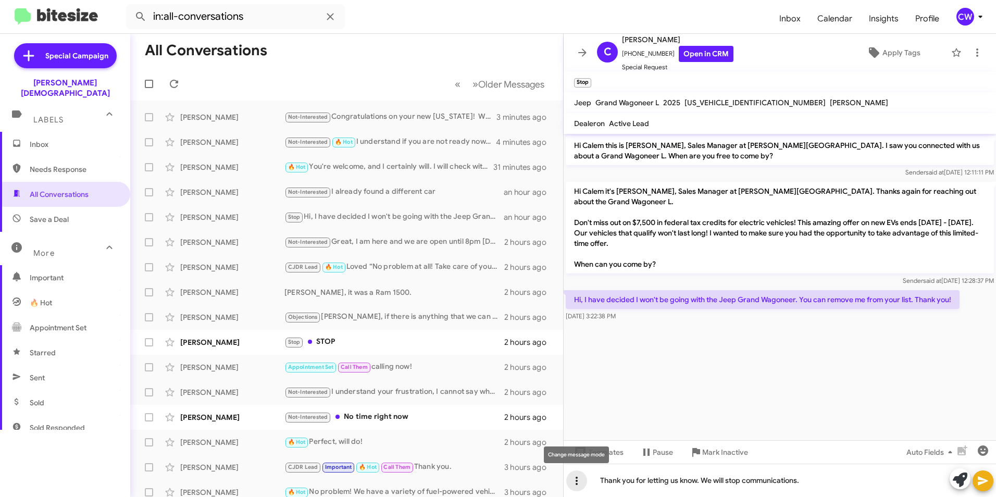
click at [576, 481] on icon at bounding box center [577, 481] width 2 height 8
click at [712, 413] on div at bounding box center [498, 248] width 996 height 497
drag, startPoint x: 807, startPoint y: 483, endPoint x: 575, endPoint y: 485, distance: 231.9
click at [575, 483] on div "Thank you for letting us know. We will stop communications." at bounding box center [780, 480] width 433 height 33
click at [886, 54] on span "Apply Tags" at bounding box center [902, 52] width 38 height 19
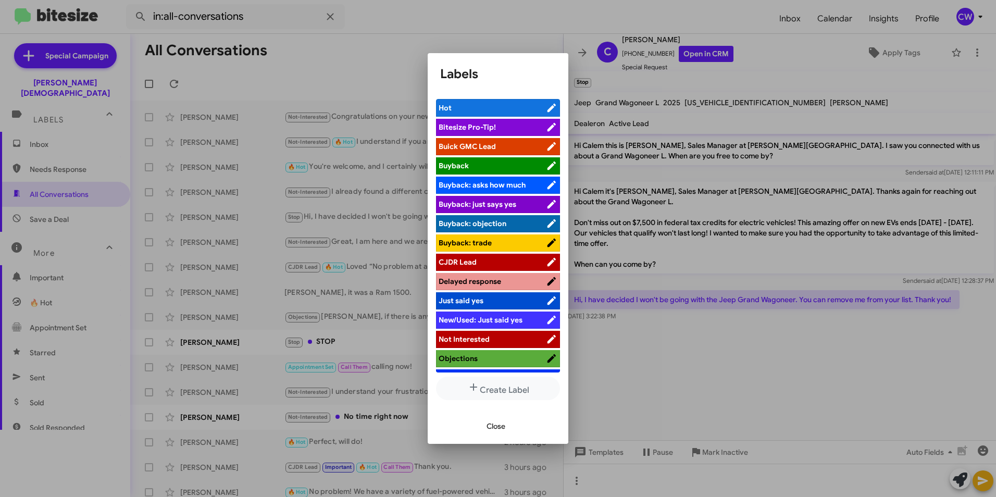
click at [488, 340] on span "Not Interested" at bounding box center [464, 339] width 51 height 9
click at [498, 427] on span "Close" at bounding box center [496, 426] width 19 height 19
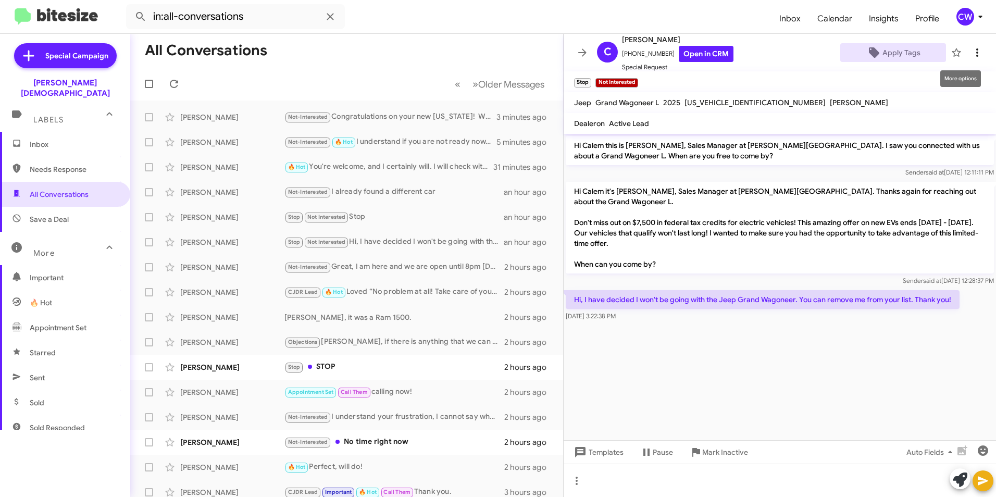
click at [971, 52] on icon at bounding box center [977, 52] width 13 height 13
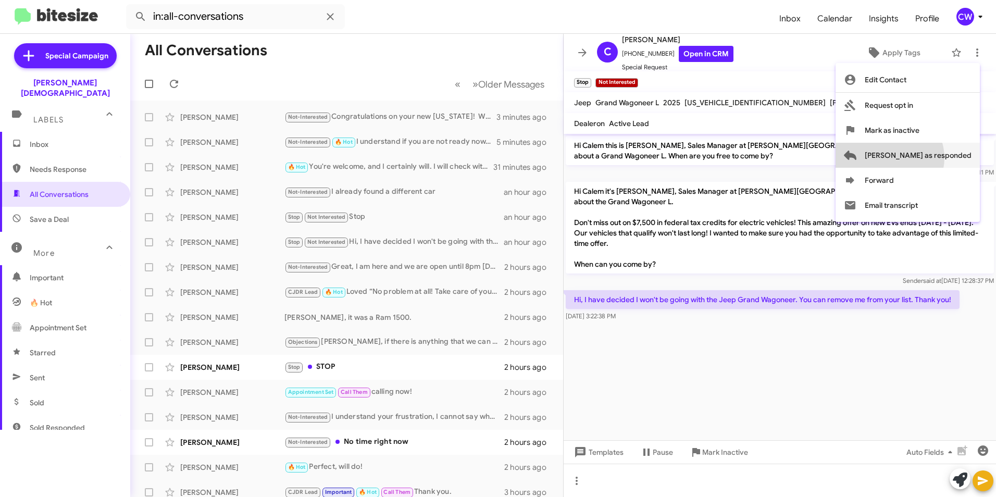
click at [931, 158] on span "[PERSON_NAME] as responded" at bounding box center [918, 155] width 107 height 25
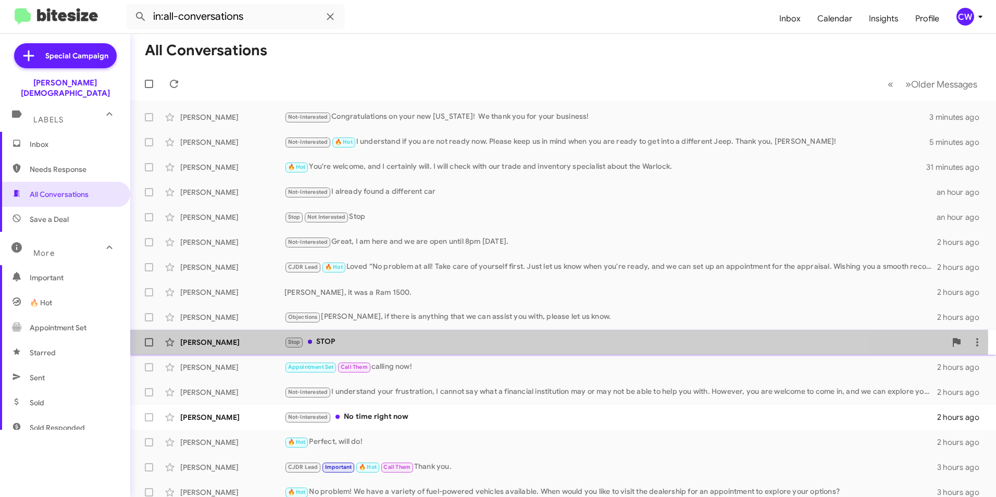
click at [334, 340] on div "Stop STOP" at bounding box center [616, 342] width 662 height 12
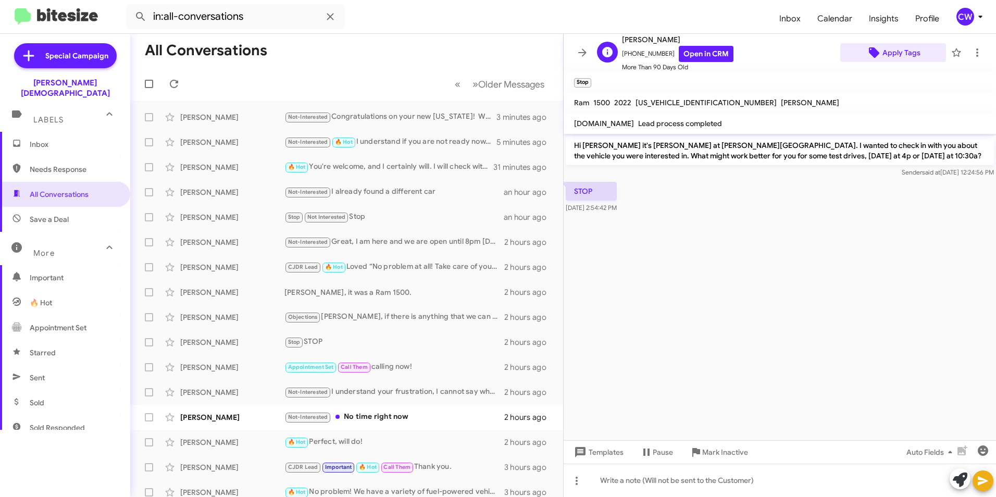
click at [900, 53] on span "Apply Tags" at bounding box center [902, 52] width 38 height 19
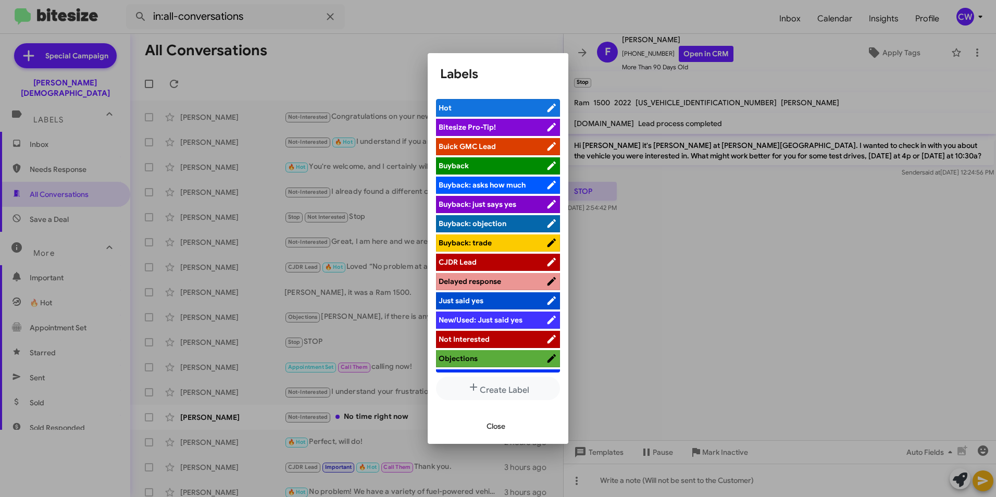
click at [501, 336] on span "Not Interested" at bounding box center [492, 339] width 107 height 10
click at [505, 430] on span "Close" at bounding box center [496, 426] width 19 height 19
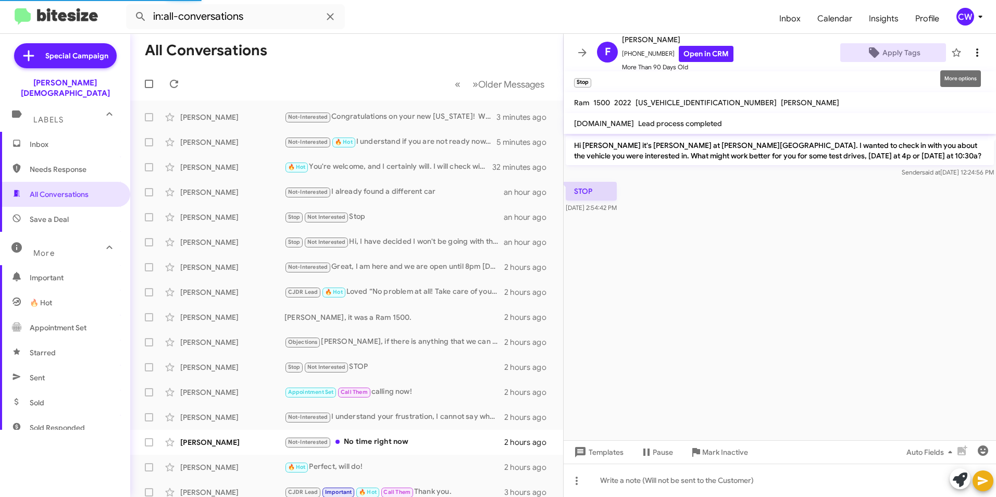
click at [971, 54] on icon at bounding box center [977, 52] width 13 height 13
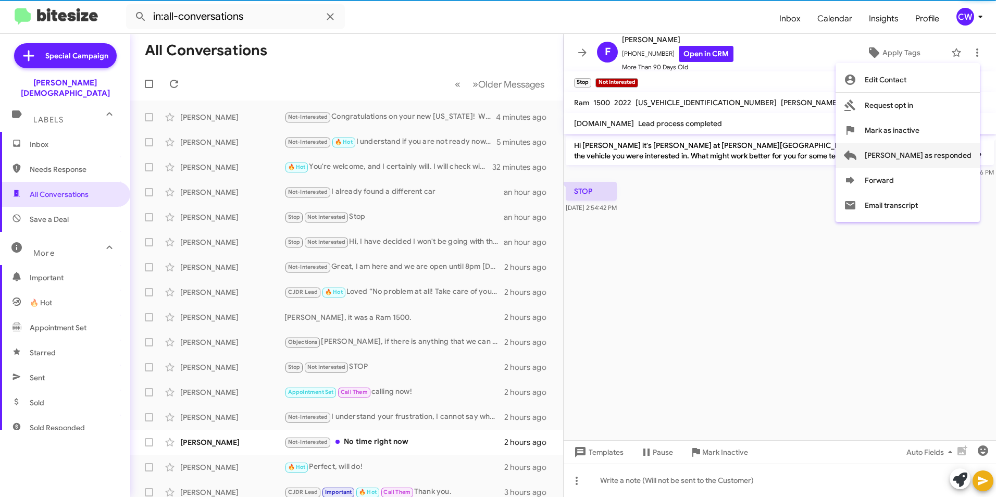
click at [939, 156] on span "[PERSON_NAME] as responded" at bounding box center [918, 155] width 107 height 25
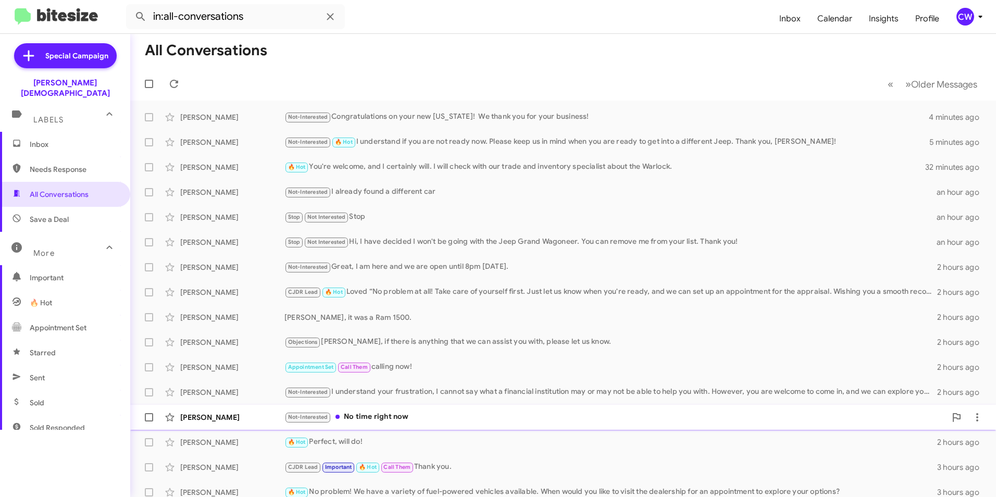
click at [384, 418] on div "Not-Interested No time right now" at bounding box center [616, 417] width 662 height 12
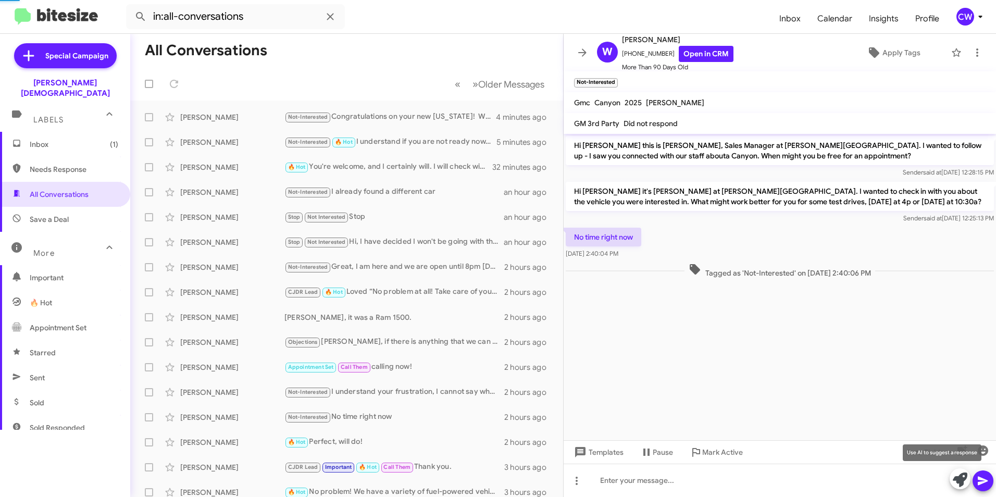
click at [963, 480] on icon at bounding box center [960, 480] width 15 height 15
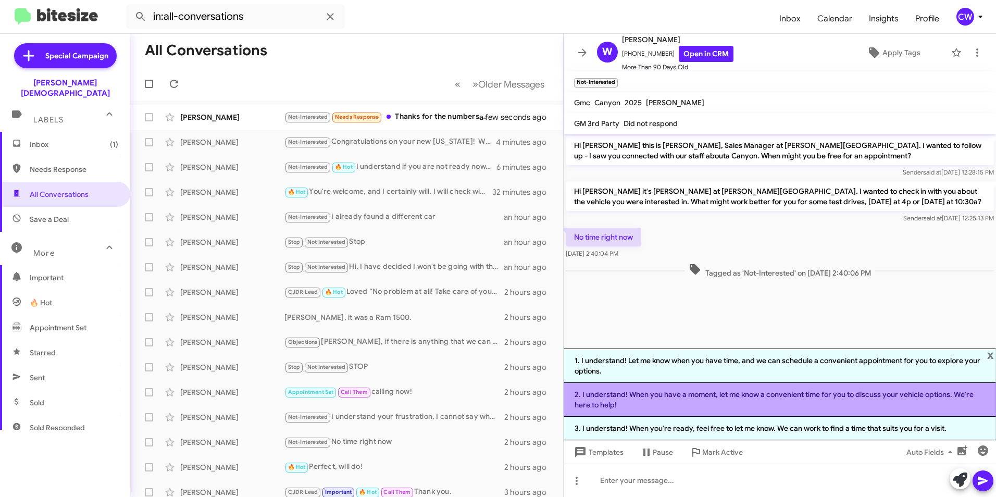
click at [761, 402] on li "2. I understand! When you have a moment, let me know a convenient time for you …" at bounding box center [780, 400] width 433 height 34
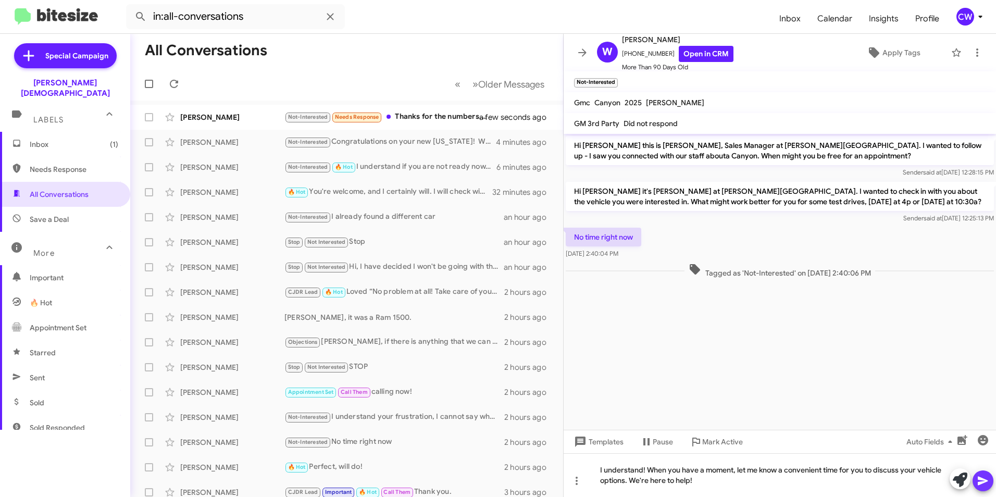
click at [982, 478] on icon at bounding box center [983, 481] width 13 height 13
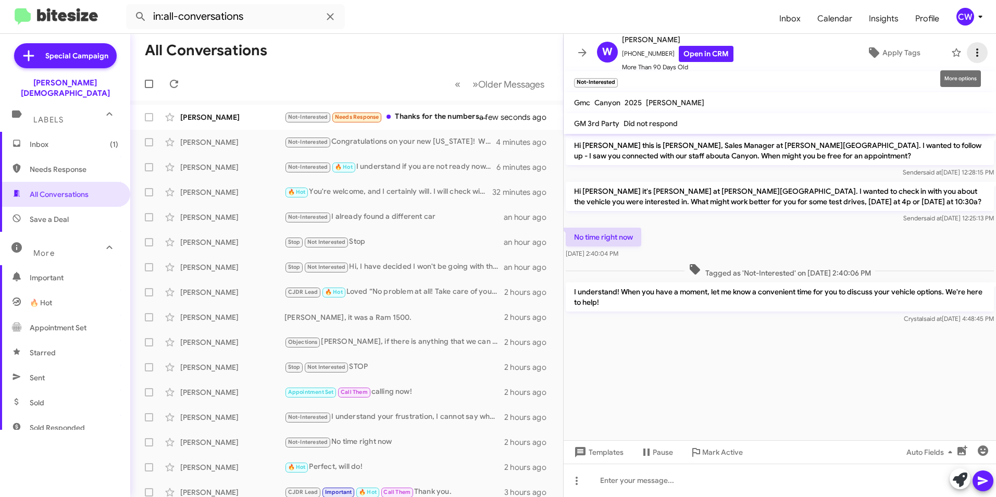
click at [971, 58] on icon at bounding box center [977, 52] width 13 height 13
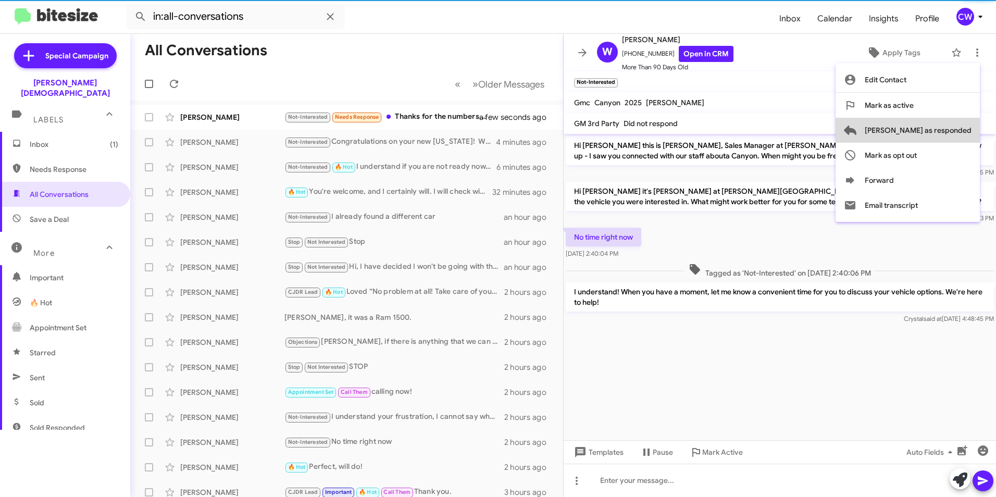
click at [965, 130] on span "[PERSON_NAME] as responded" at bounding box center [918, 130] width 107 height 25
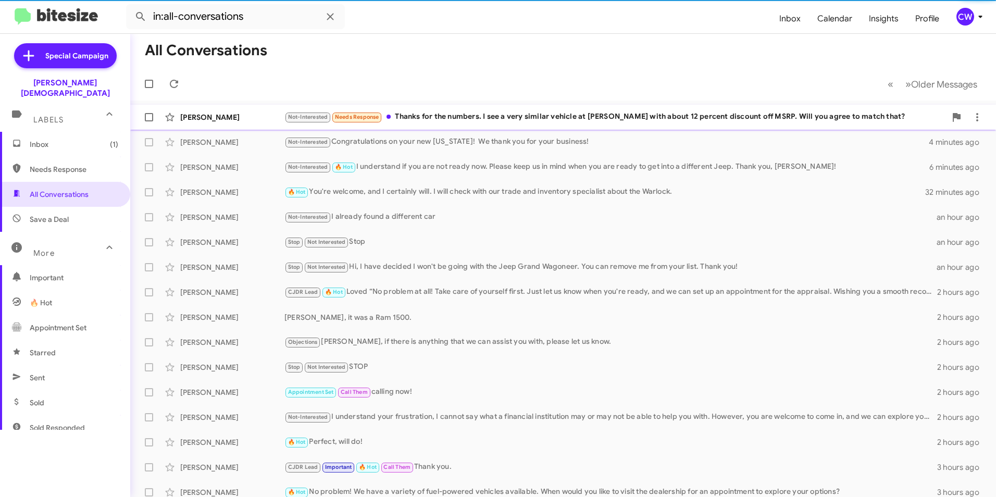
click at [475, 115] on div "Not-Interested Needs Response Thanks for the numbers. I see a very similar vehi…" at bounding box center [616, 117] width 662 height 12
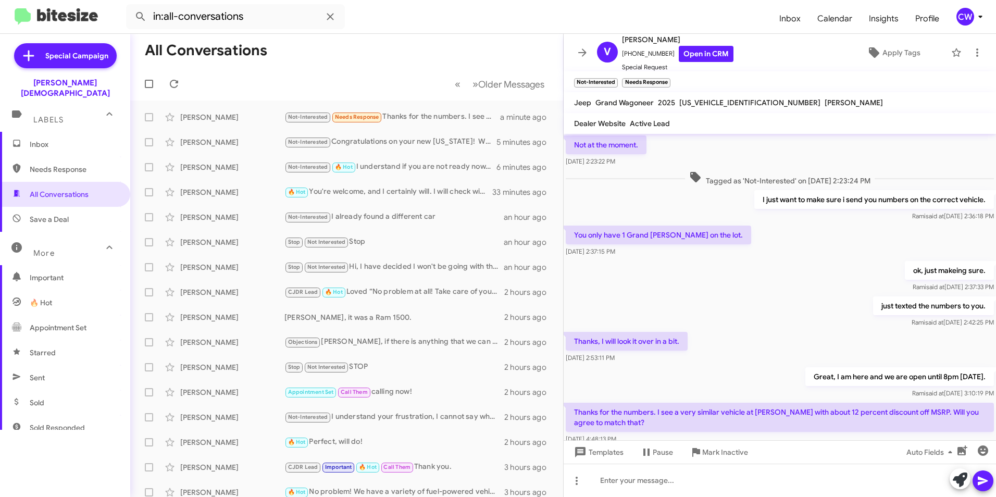
scroll to position [435, 0]
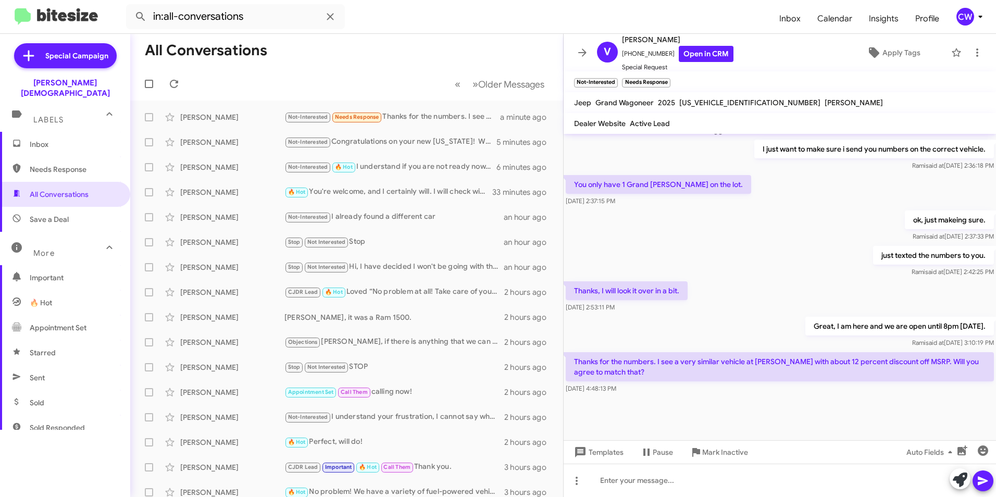
click at [62, 164] on span "Needs Response" at bounding box center [74, 169] width 89 height 10
type input "in:needs-response"
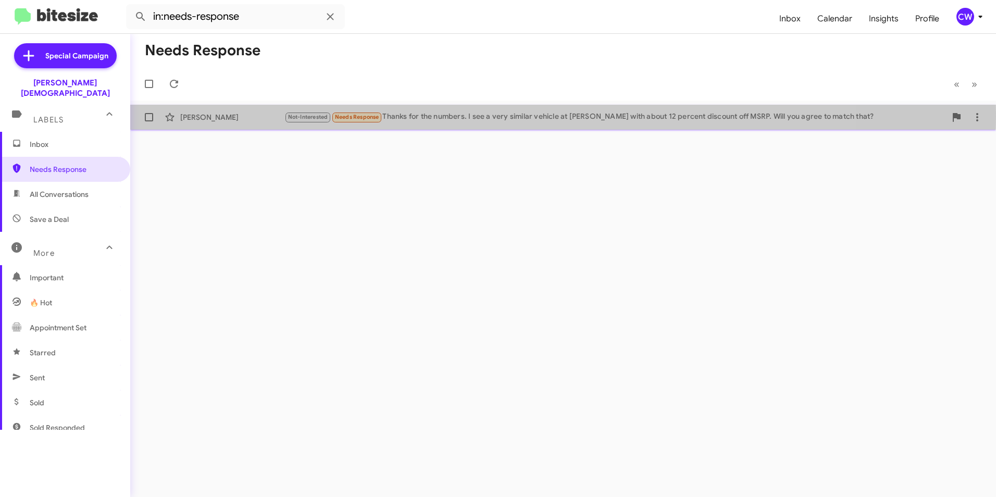
click at [198, 116] on div "[PERSON_NAME]" at bounding box center [232, 117] width 104 height 10
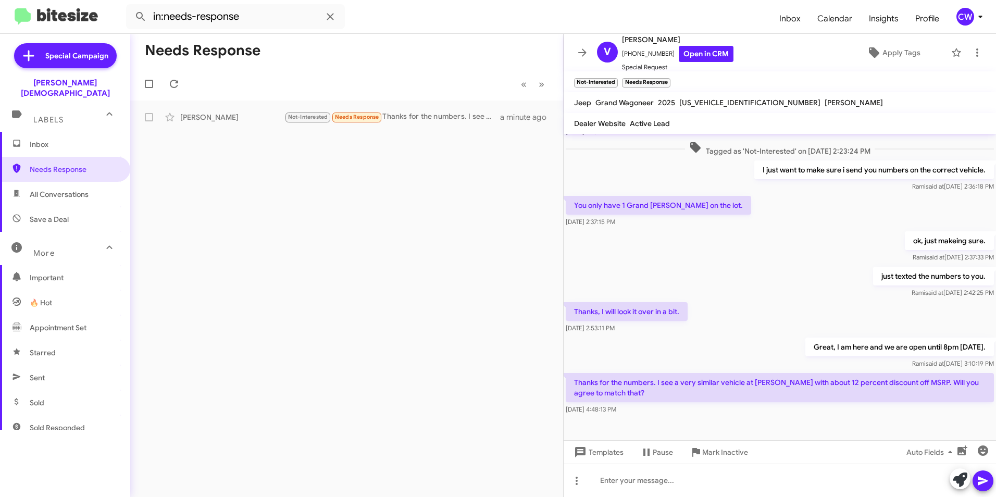
scroll to position [435, 0]
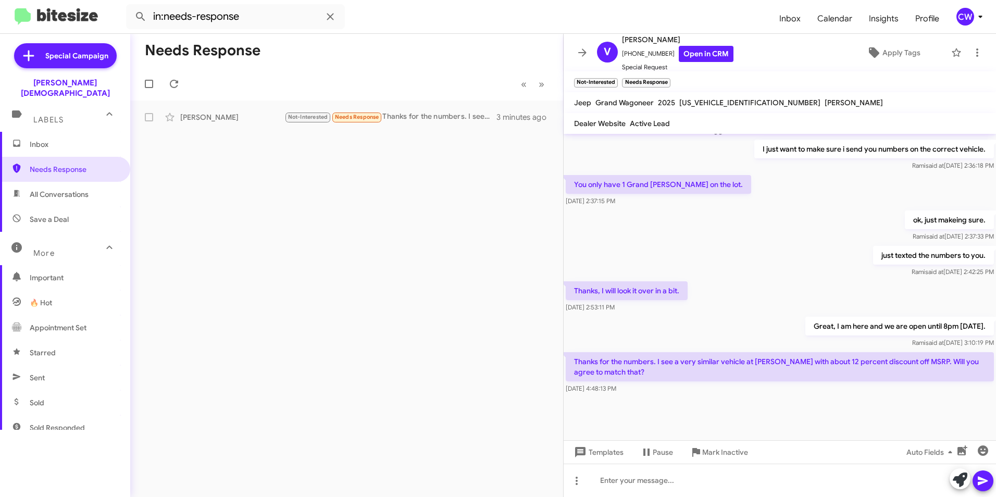
click at [38, 139] on span "Inbox" at bounding box center [74, 144] width 89 height 10
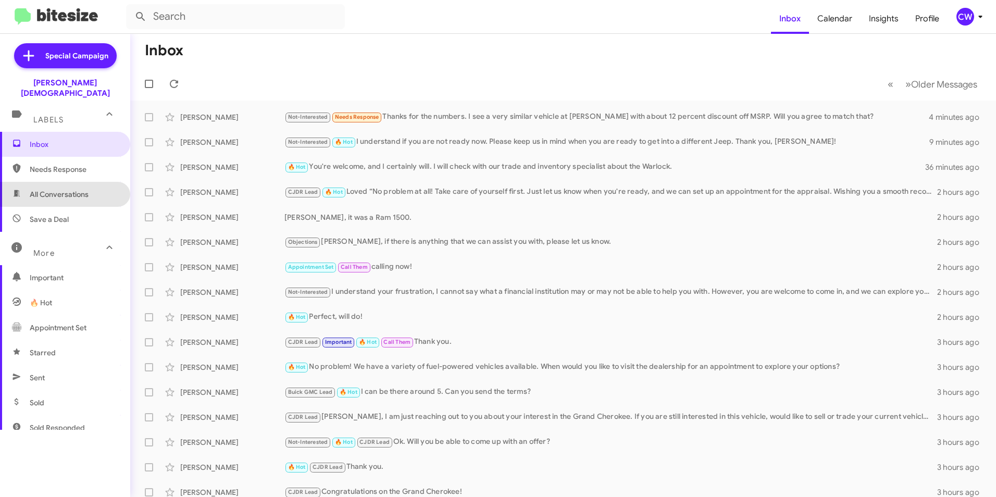
click at [67, 189] on span "All Conversations" at bounding box center [59, 194] width 59 height 10
type input "in:all-conversations"
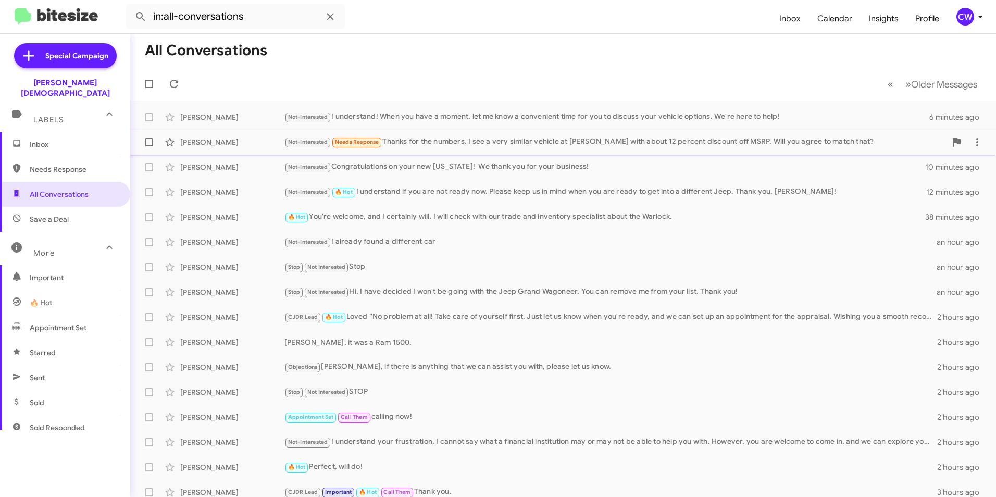
click at [444, 139] on div "Not-Interested Needs Response Thanks for the numbers. I see a very similar vehi…" at bounding box center [616, 142] width 662 height 12
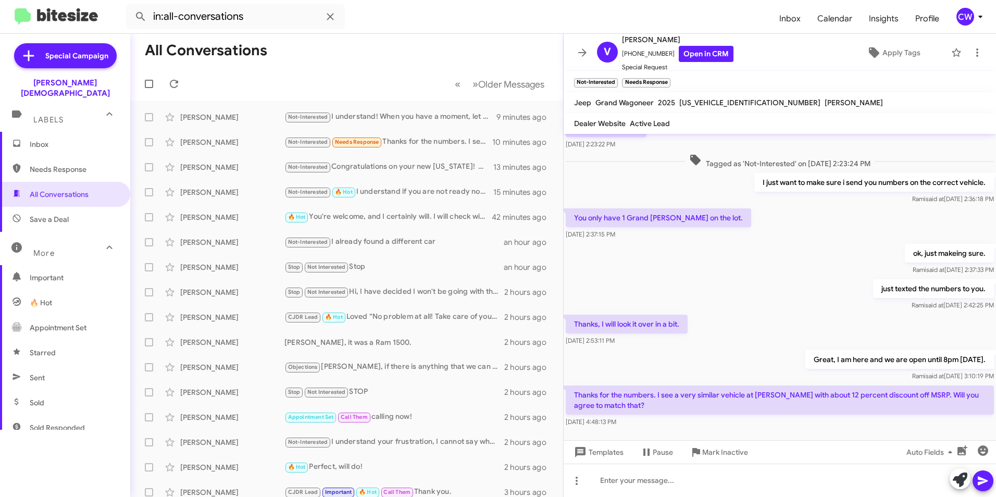
scroll to position [382, 0]
